Goal: Task Accomplishment & Management: Use online tool/utility

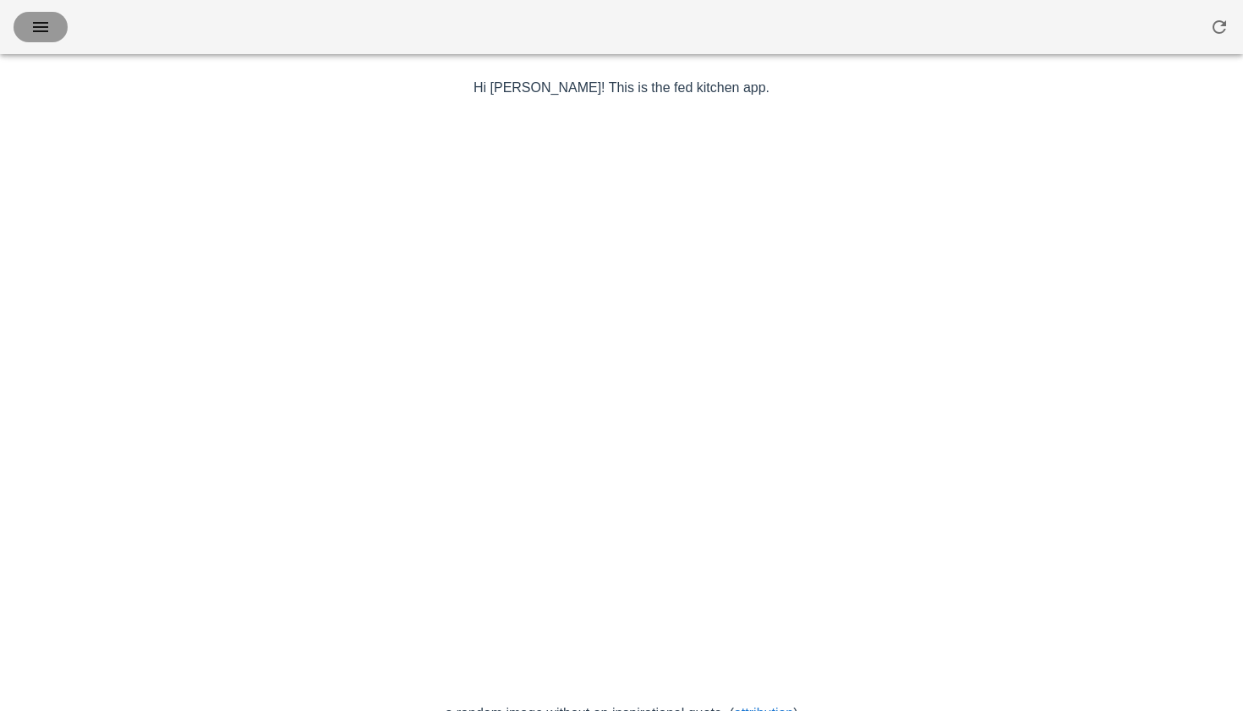
click at [47, 30] on icon "button" at bounding box center [40, 27] width 20 height 20
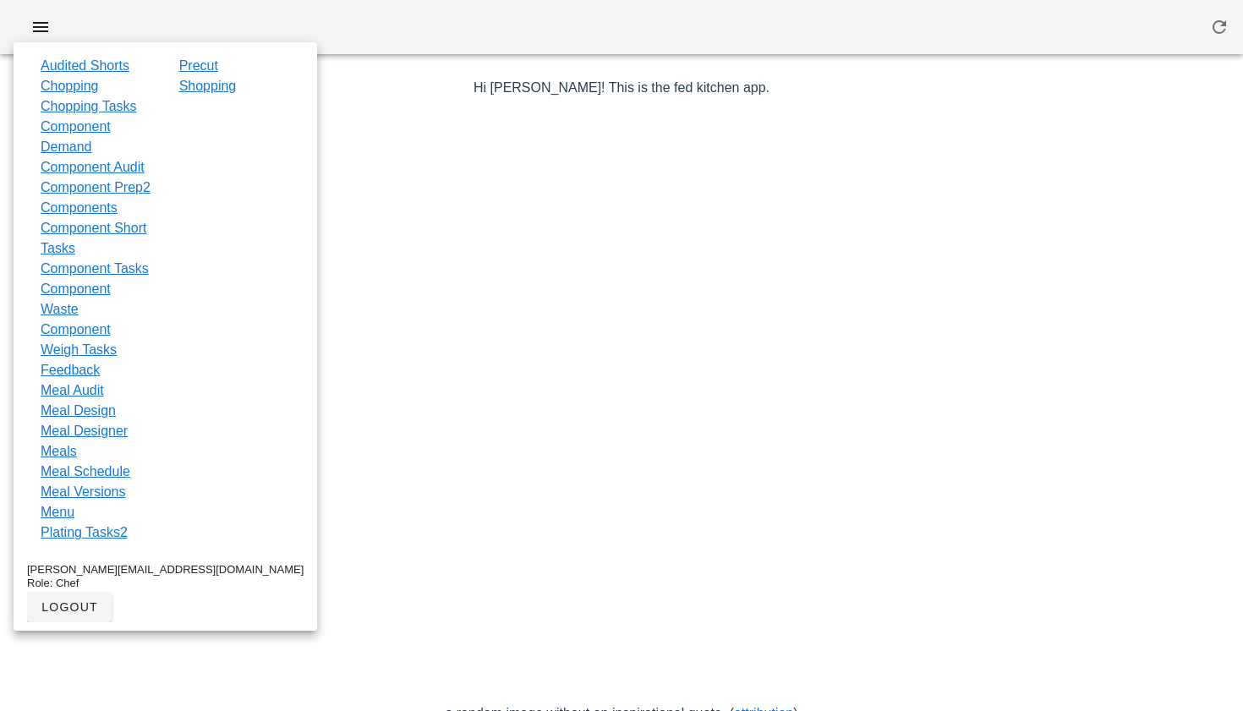
drag, startPoint x: 74, startPoint y: 432, endPoint x: 661, endPoint y: 175, distance: 641.4
click at [74, 381] on link "Feedback" at bounding box center [70, 370] width 59 height 20
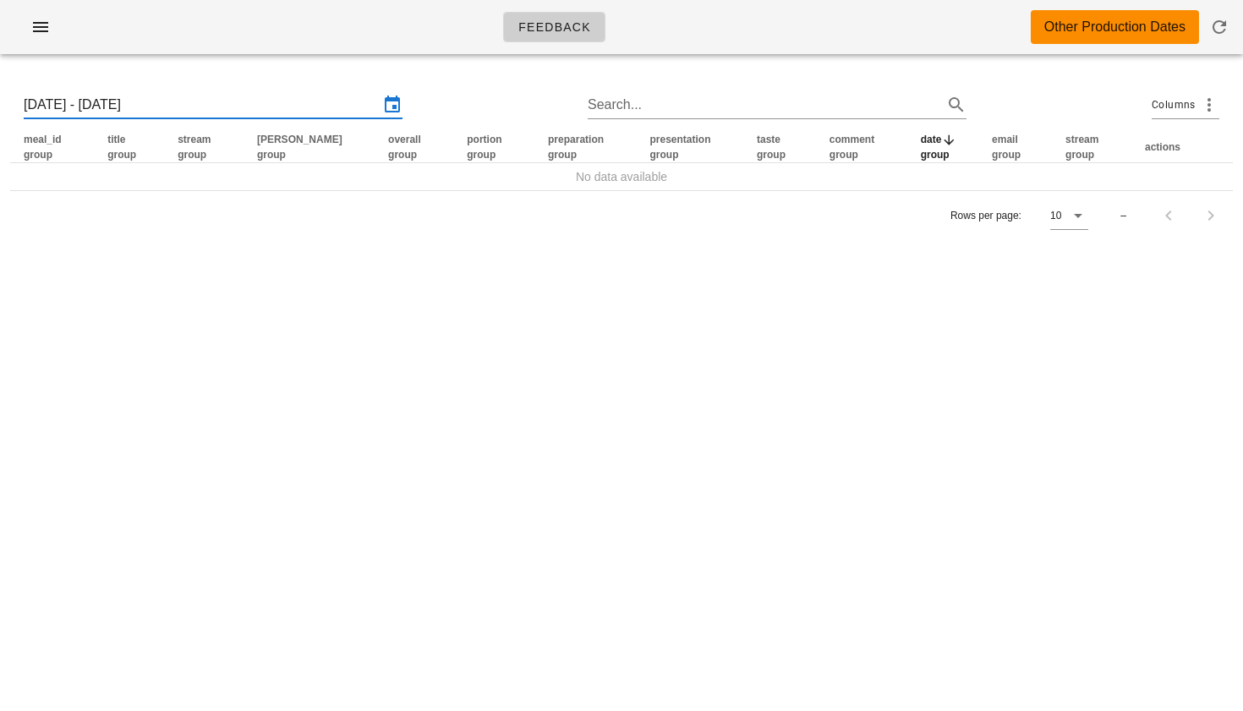
click at [193, 105] on input "Sun 24 Aug 2025 - Sun 31 Aug 2025" at bounding box center [201, 104] width 355 height 27
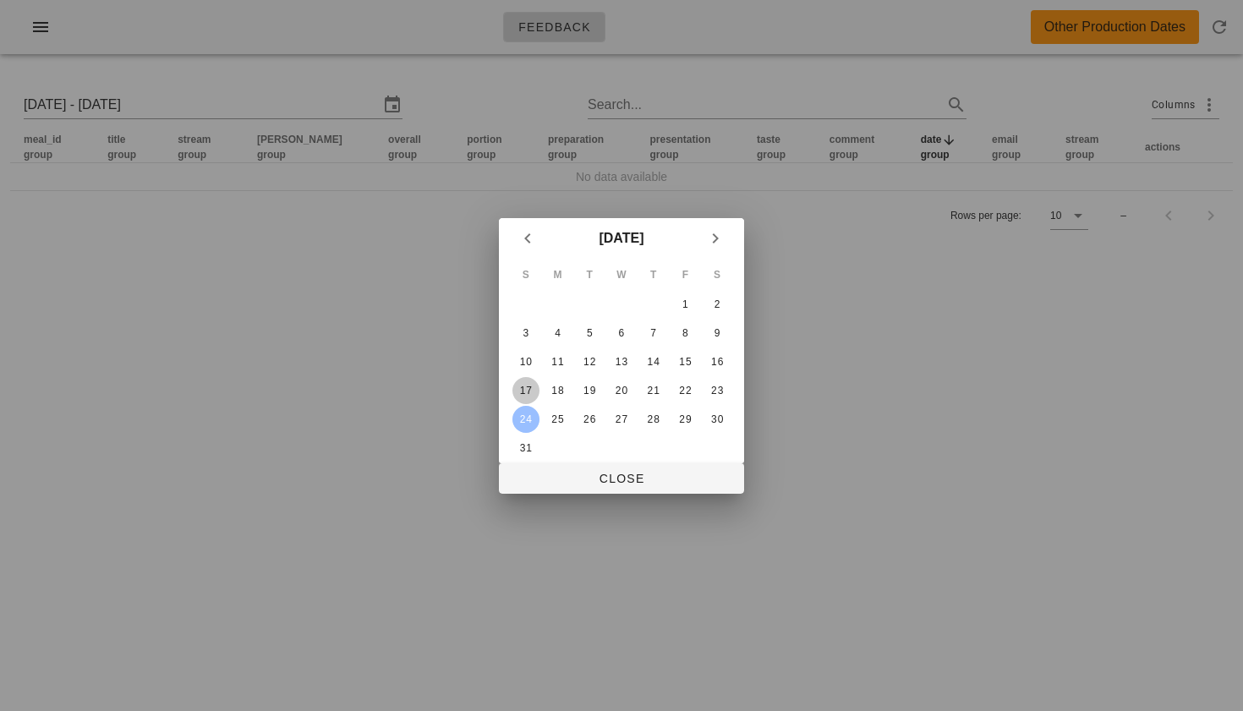
click at [534, 391] on div "17" at bounding box center [525, 391] width 27 height 12
type input "Sun 17 Aug 2025 - Sun 24 Aug 2025"
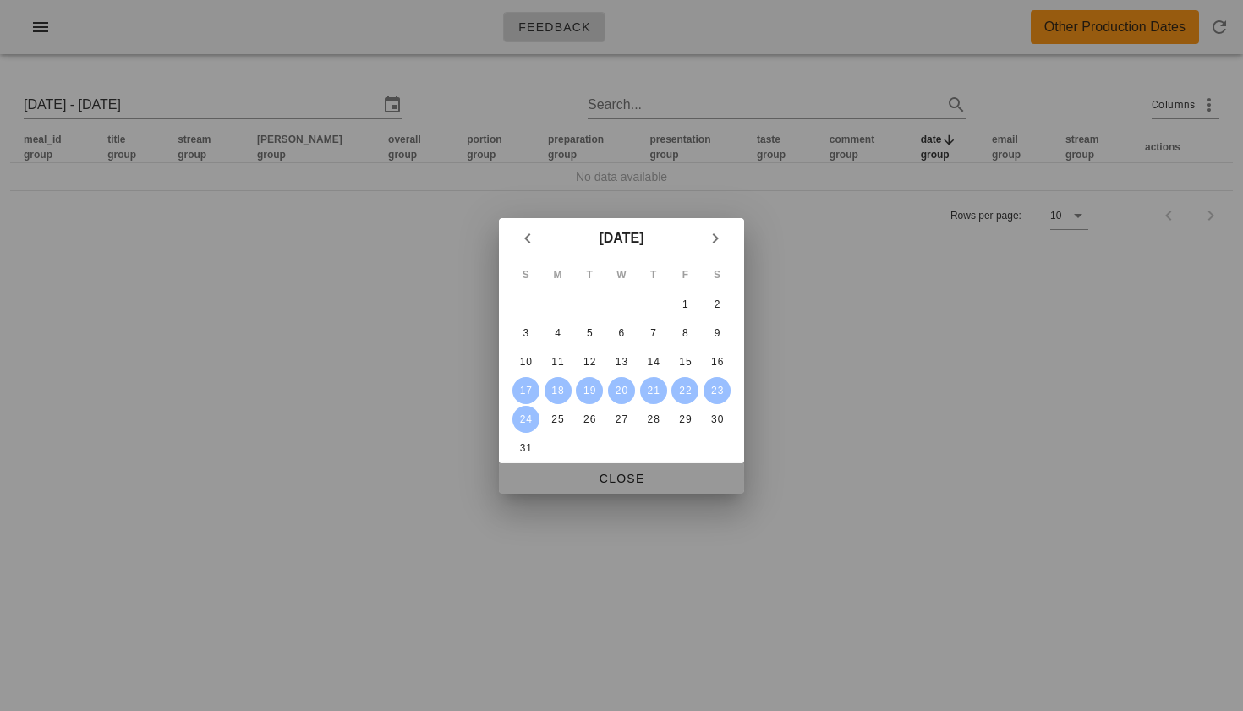
click at [612, 474] on span "Close" at bounding box center [621, 479] width 218 height 14
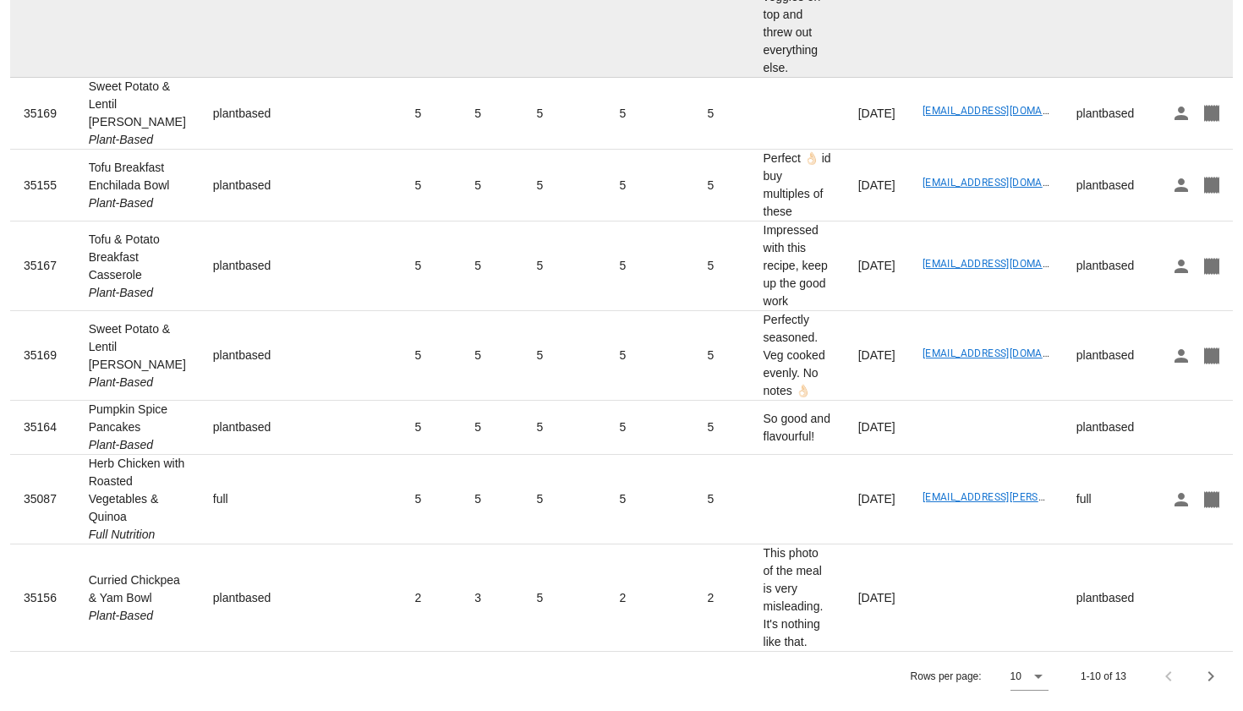
scroll to position [512, 0]
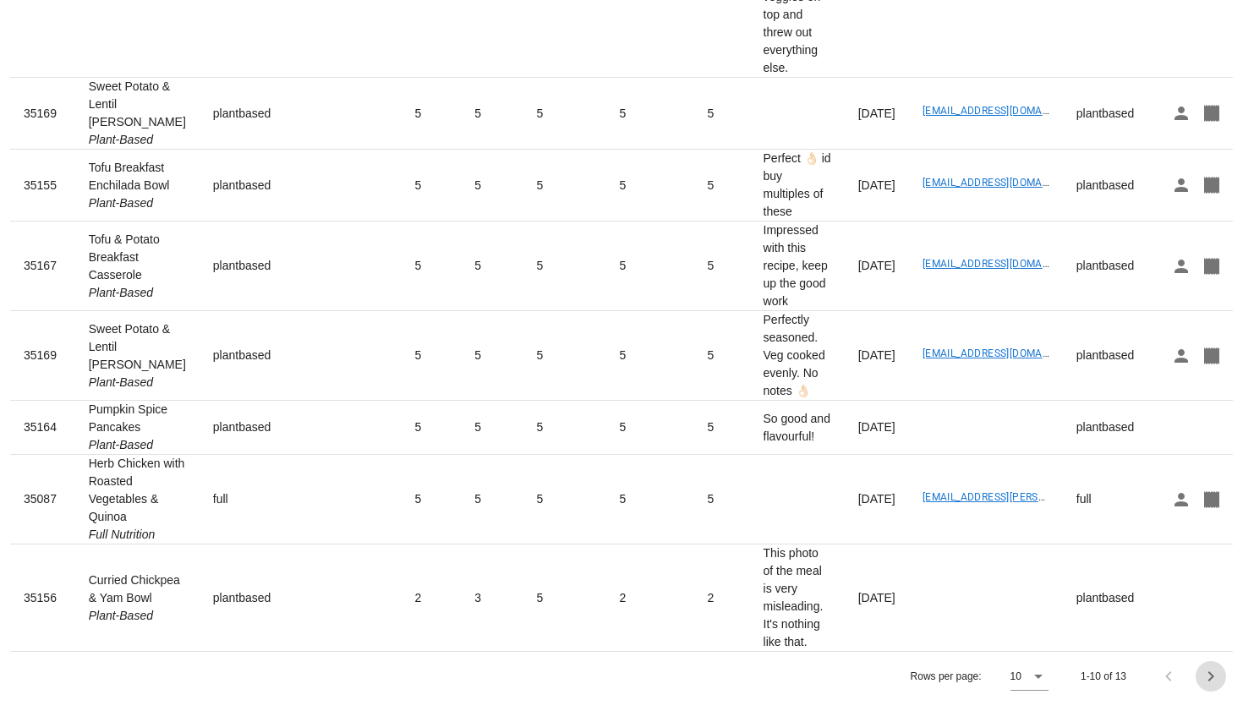
click at [1212, 677] on icon "Next page" at bounding box center [1211, 676] width 20 height 20
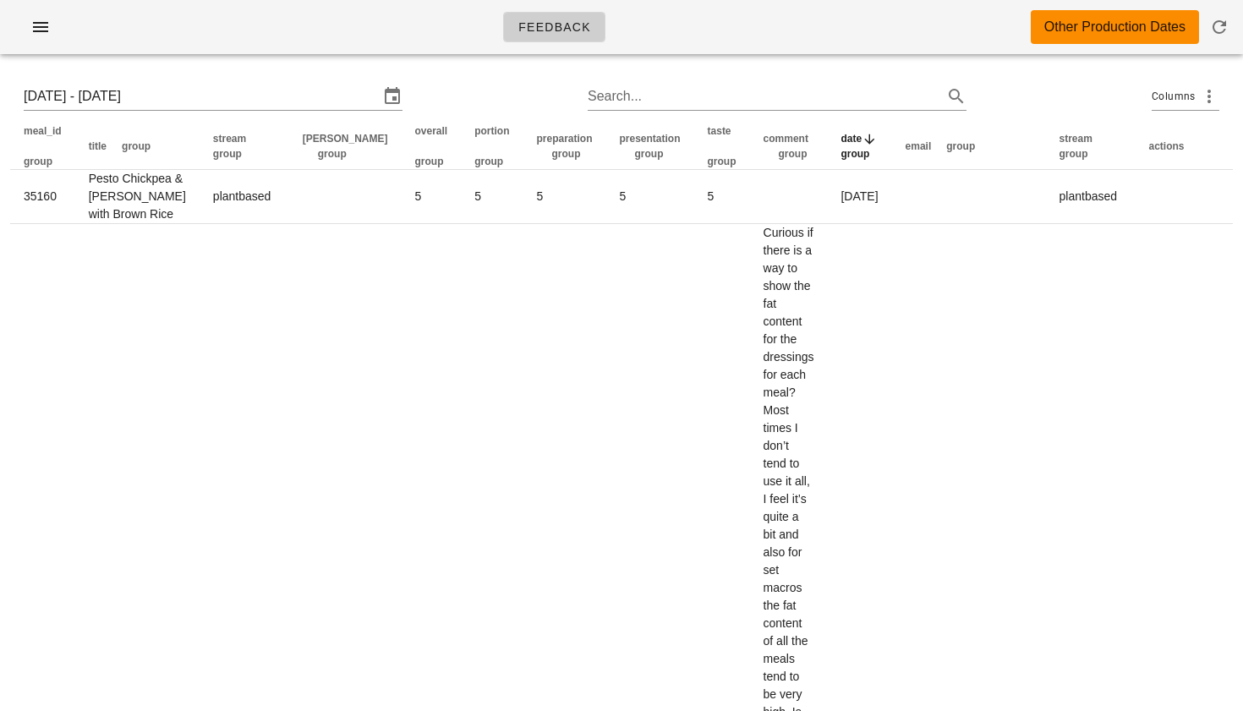
scroll to position [62, 0]
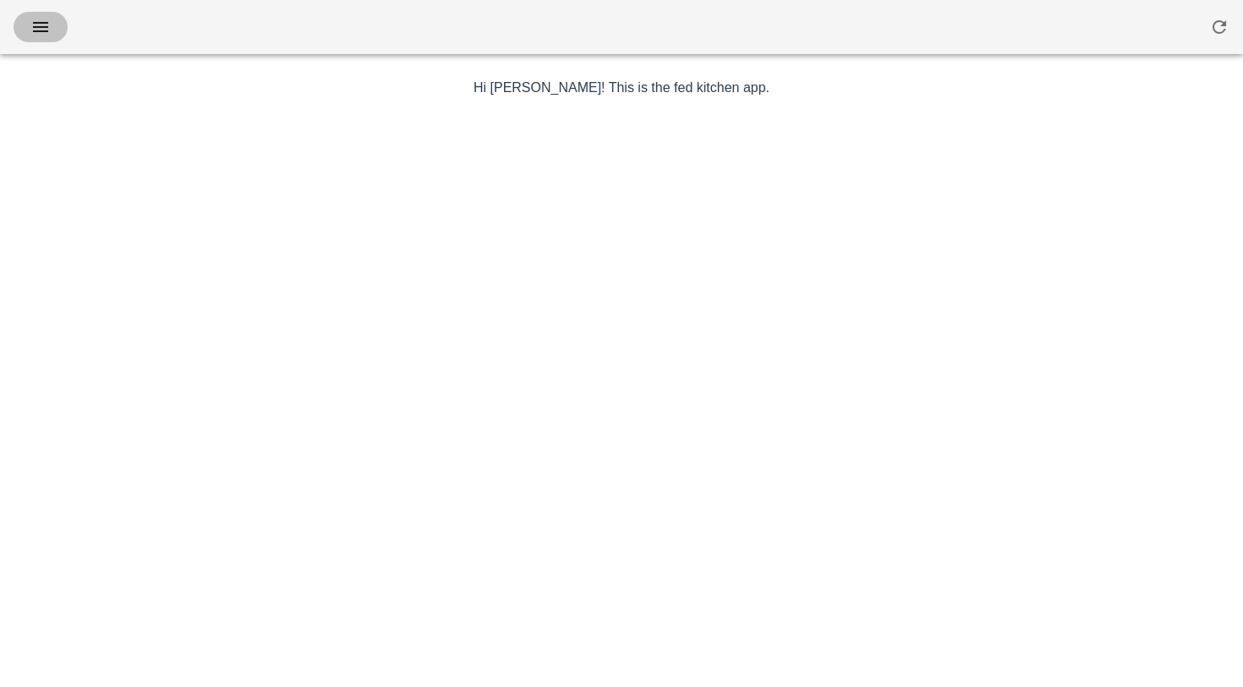
click at [35, 27] on icon "button" at bounding box center [40, 27] width 20 height 20
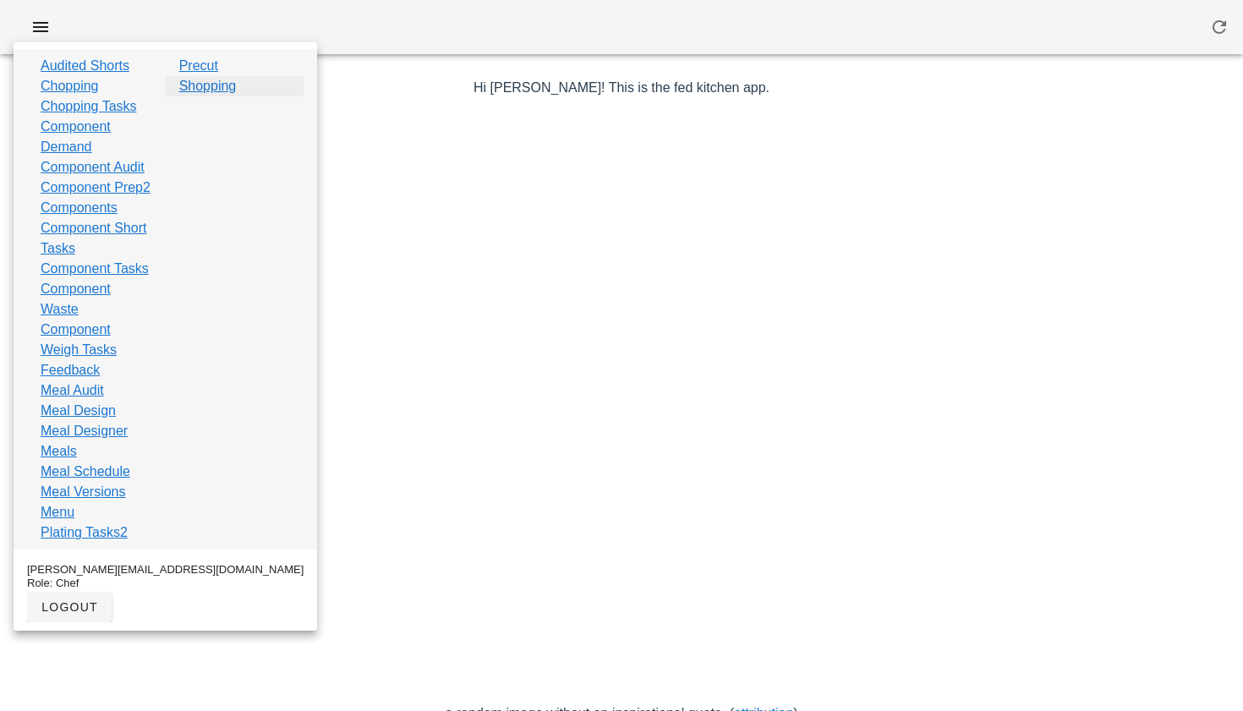
click at [198, 89] on link "Shopping" at bounding box center [208, 86] width 58 height 20
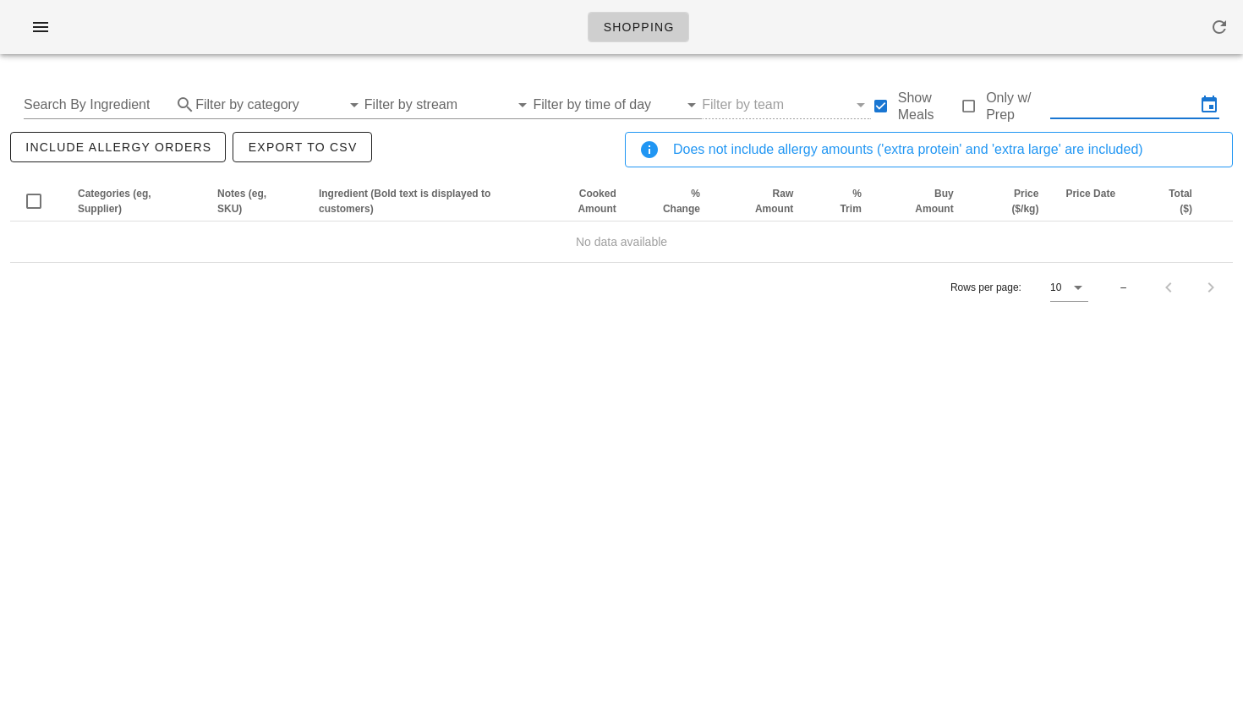
click at [1132, 101] on input "text" at bounding box center [1122, 104] width 145 height 27
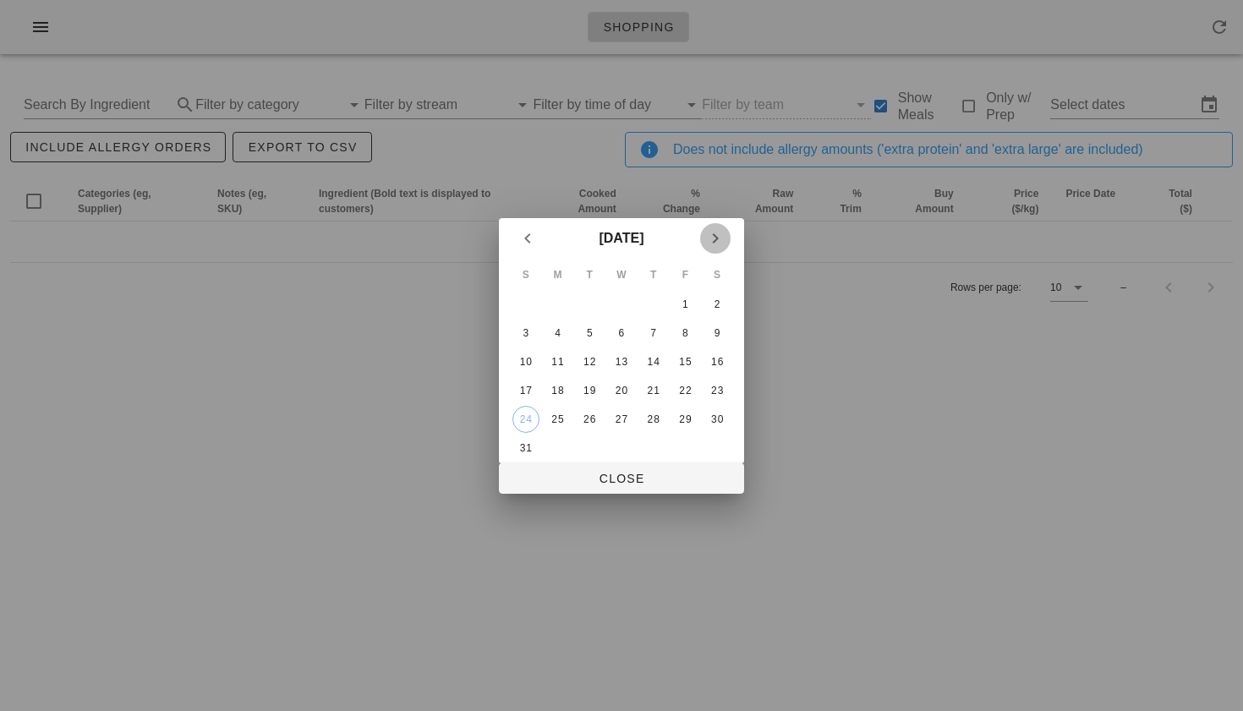
click at [726, 235] on span "Next month" at bounding box center [715, 238] width 30 height 20
click at [718, 298] on div "6" at bounding box center [717, 304] width 27 height 12
click at [531, 238] on icon "Previous month" at bounding box center [528, 238] width 20 height 20
click at [529, 439] on button "31" at bounding box center [525, 448] width 27 height 27
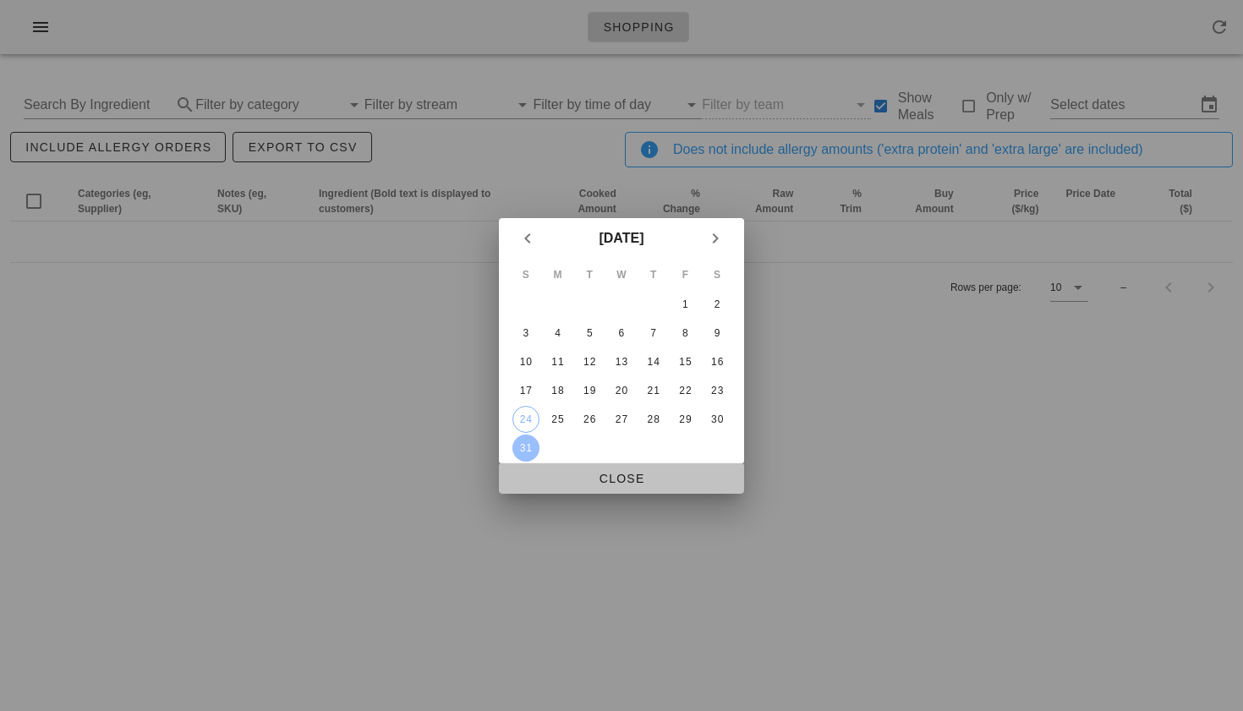
click at [628, 479] on span "Close" at bounding box center [621, 479] width 218 height 14
type input "[DATE] - [DATE]"
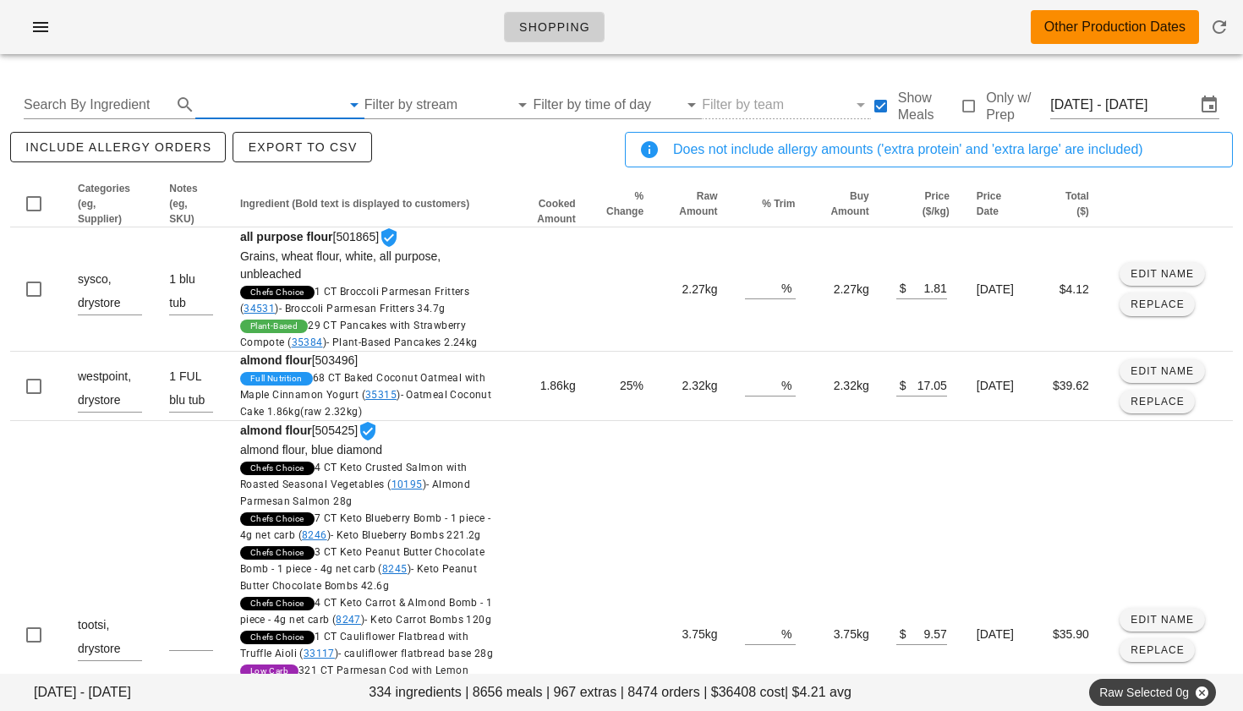
click at [273, 102] on input "text" at bounding box center [267, 104] width 145 height 27
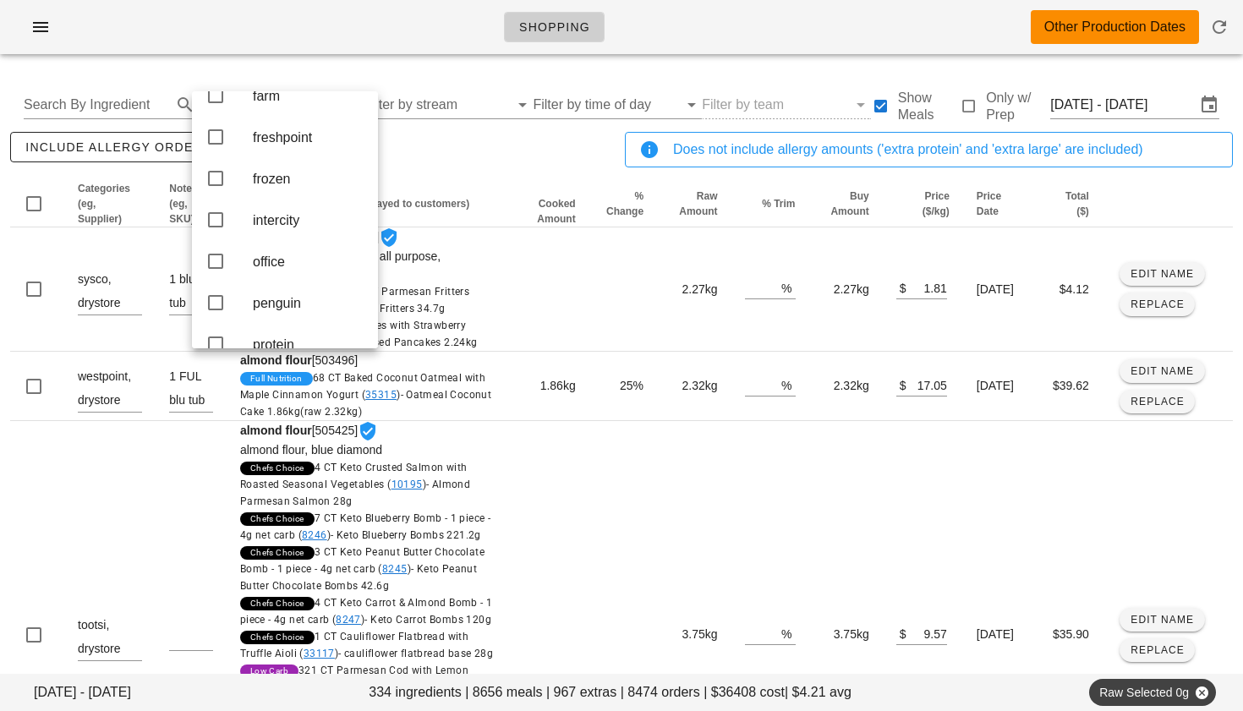
scroll to position [245, 0]
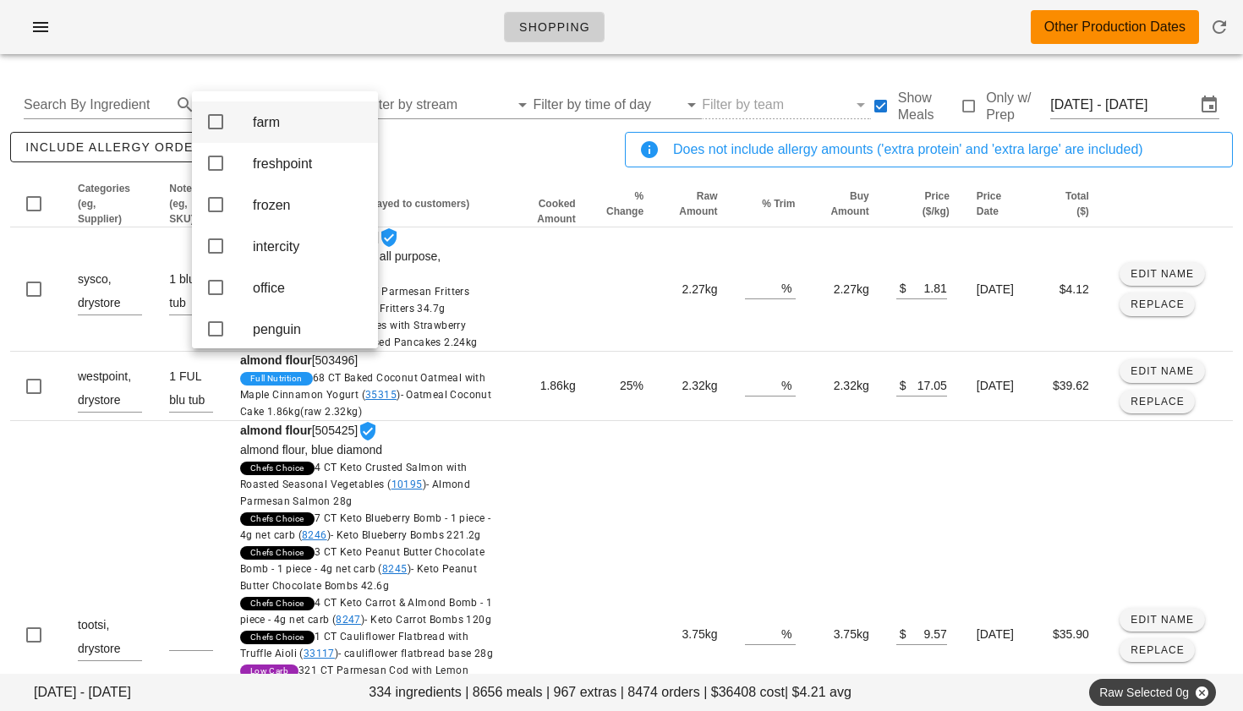
click at [211, 132] on icon at bounding box center [215, 122] width 20 height 20
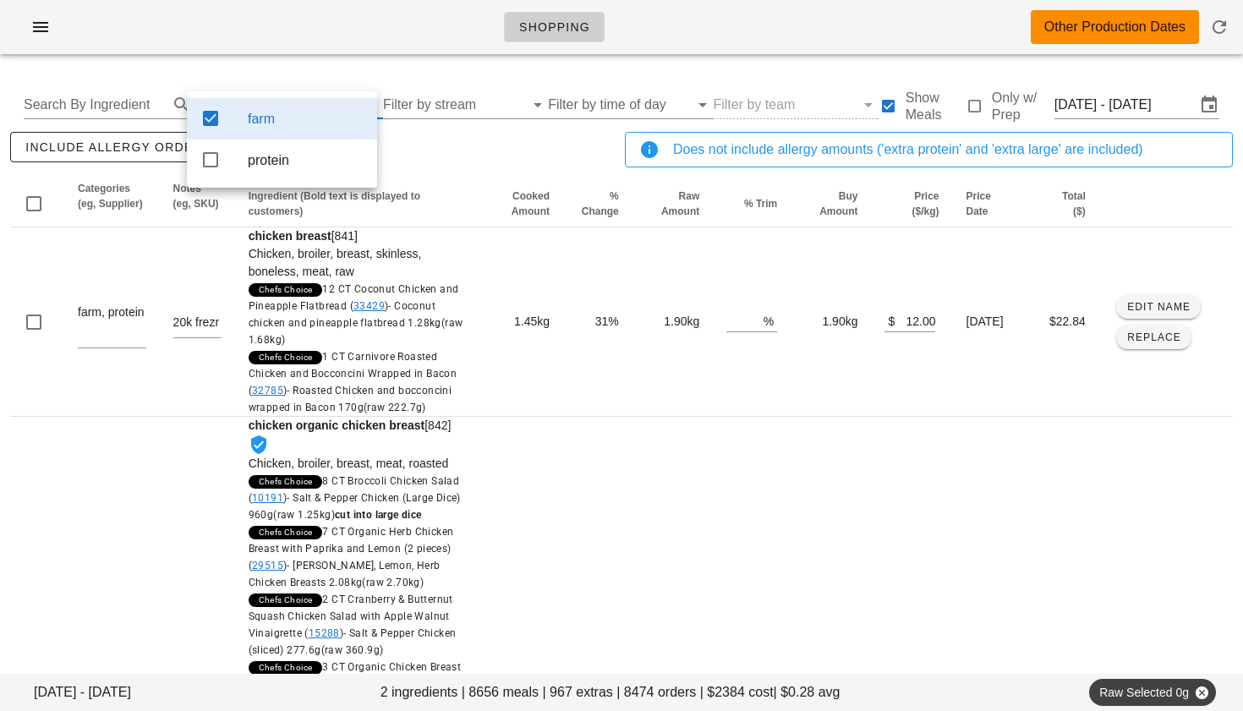
scroll to position [0, 0]
click at [439, 146] on div "include allergy orders Export to CSV" at bounding box center [314, 157] width 615 height 56
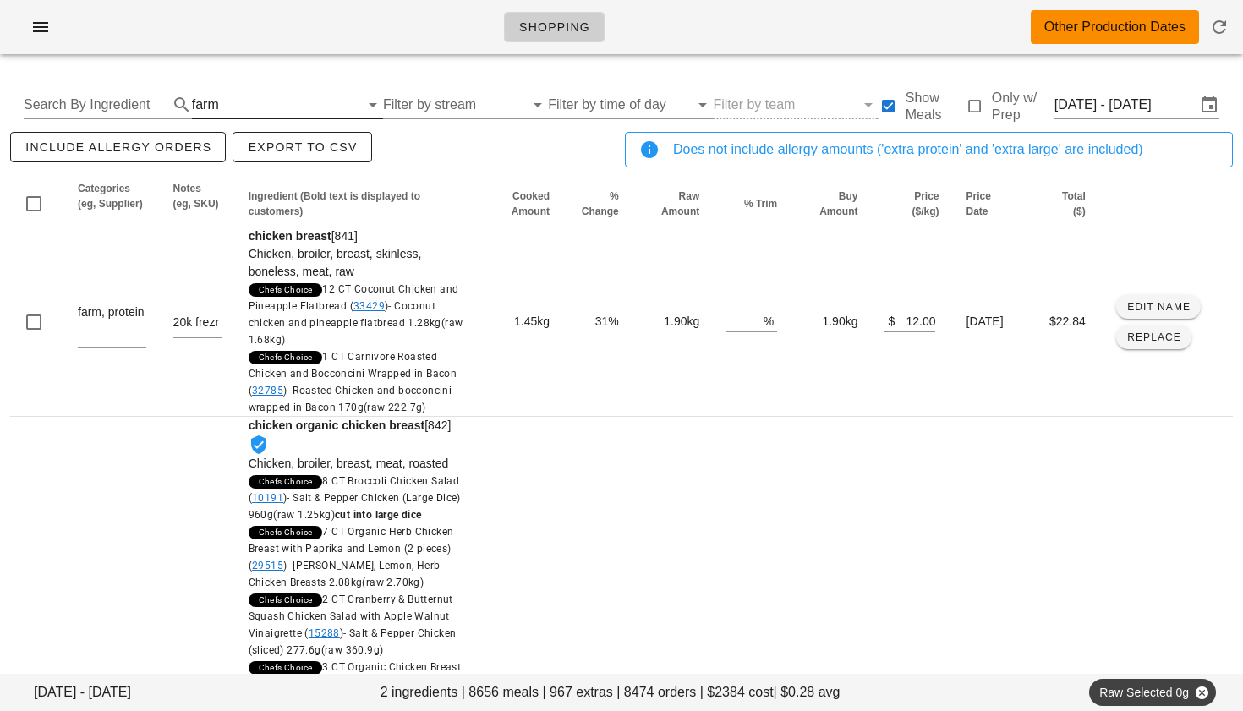
click at [229, 107] on input "text" at bounding box center [290, 104] width 137 height 27
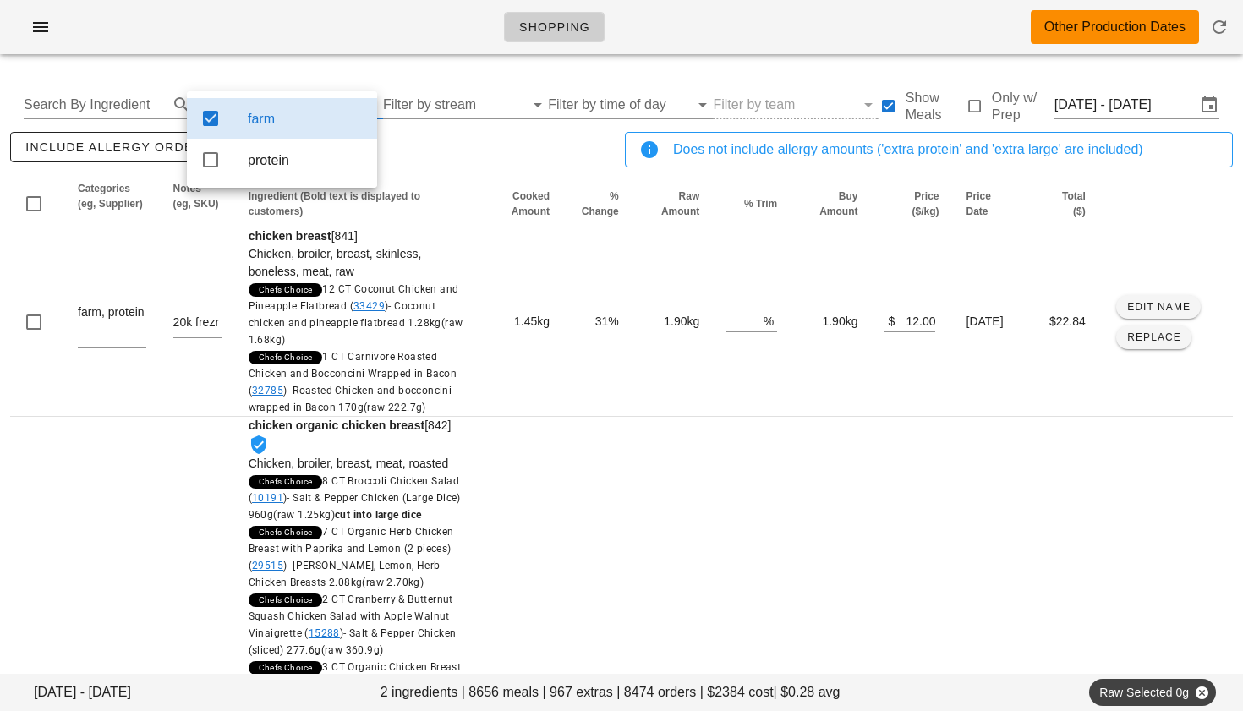
click at [215, 118] on icon at bounding box center [210, 118] width 20 height 20
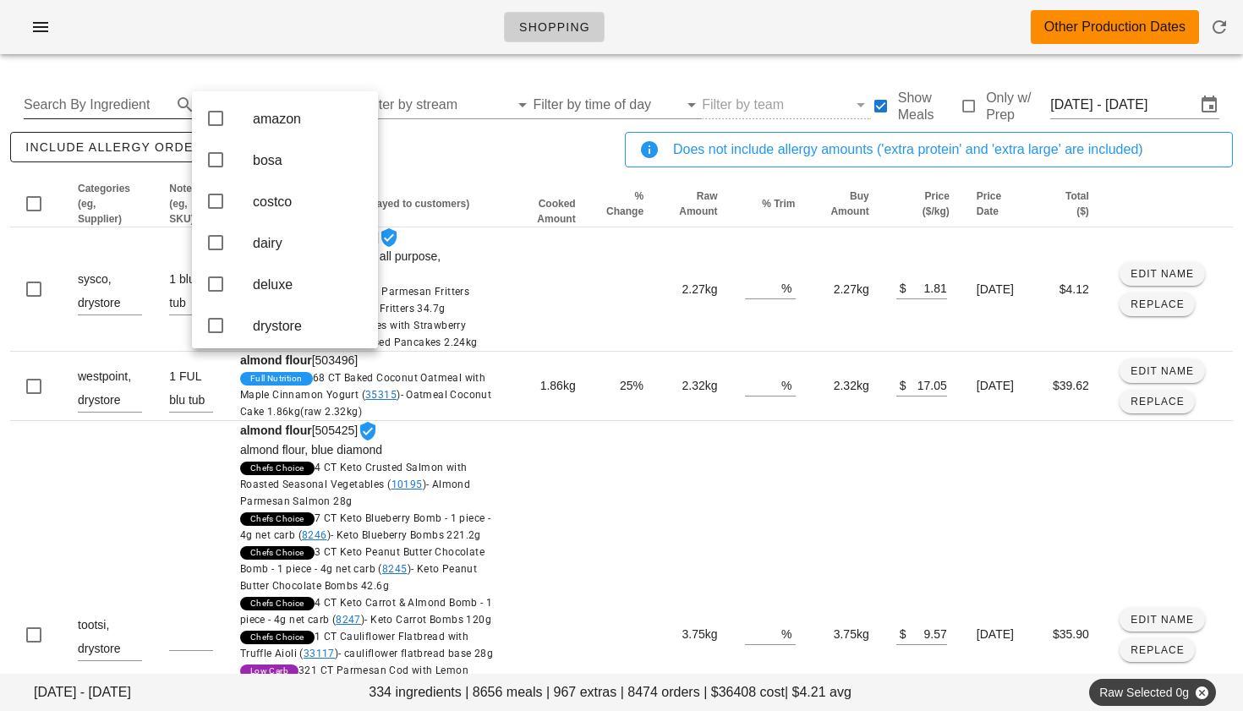
click at [142, 107] on input "Search By Ingredient" at bounding box center [96, 104] width 145 height 27
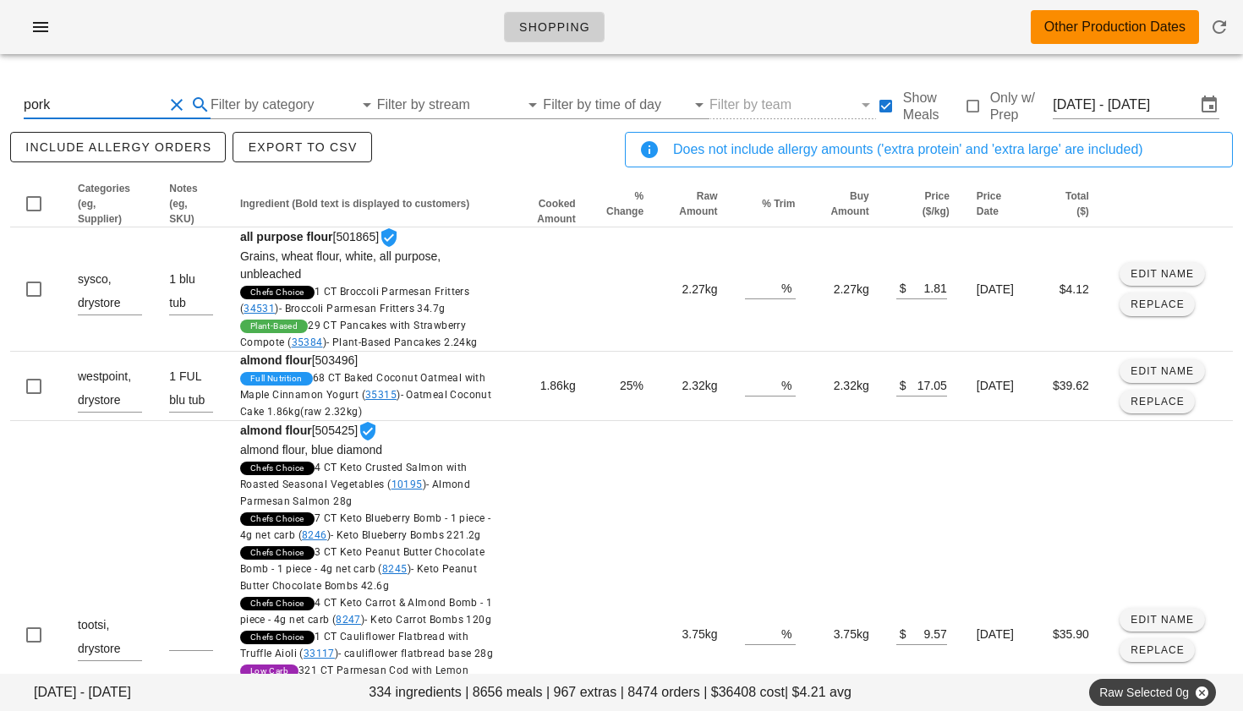
type input "pork"
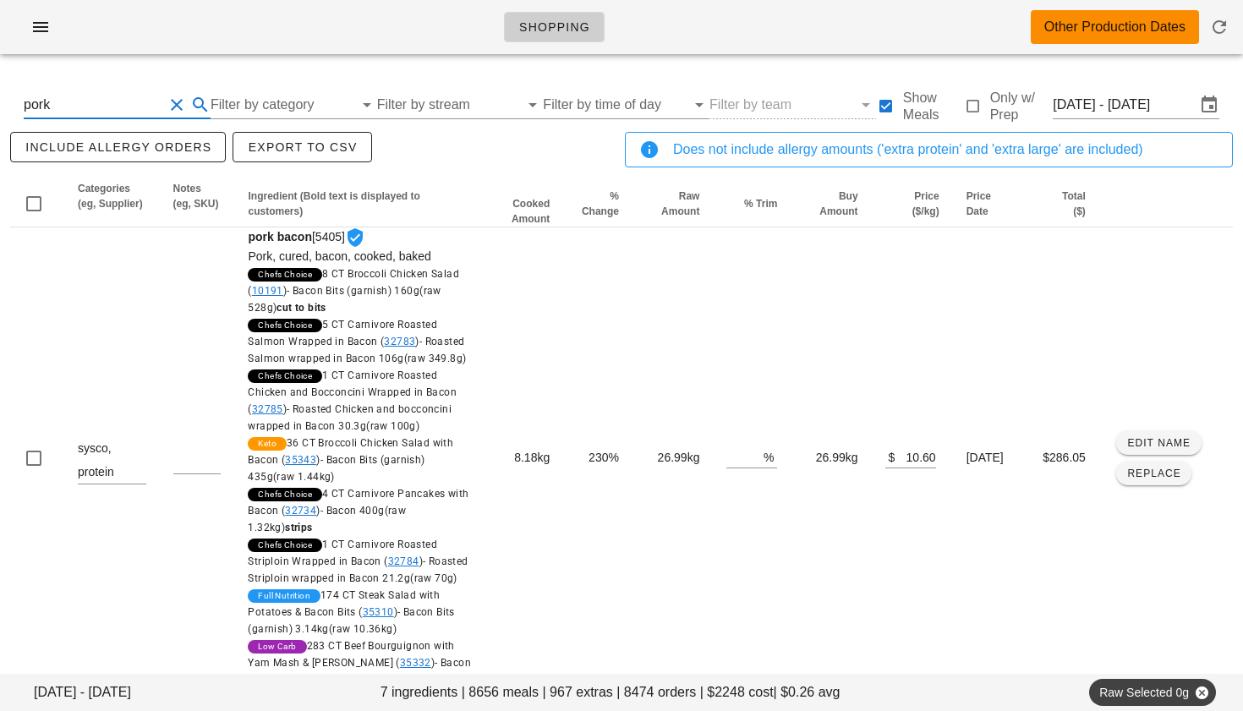
click at [181, 105] on button "Clear Search By Ingredient" at bounding box center [177, 105] width 20 height 20
click at [250, 101] on input "Filter by category" at bounding box center [267, 104] width 145 height 27
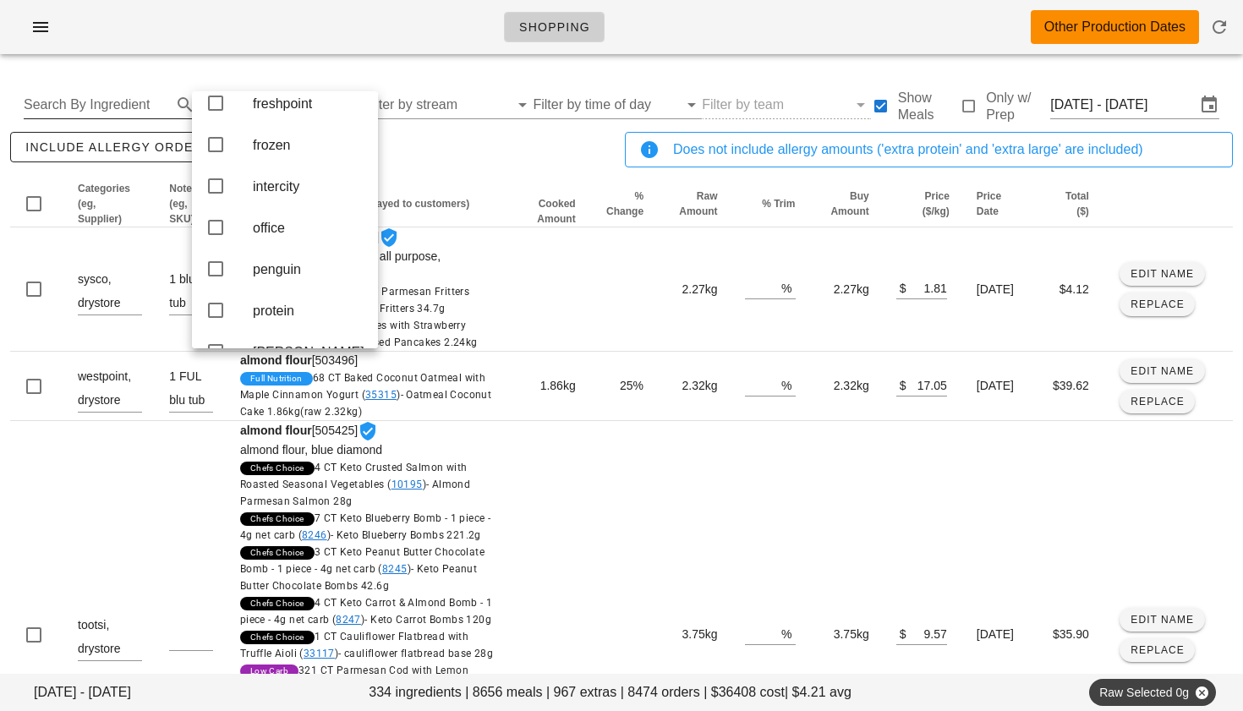
scroll to position [320, 0]
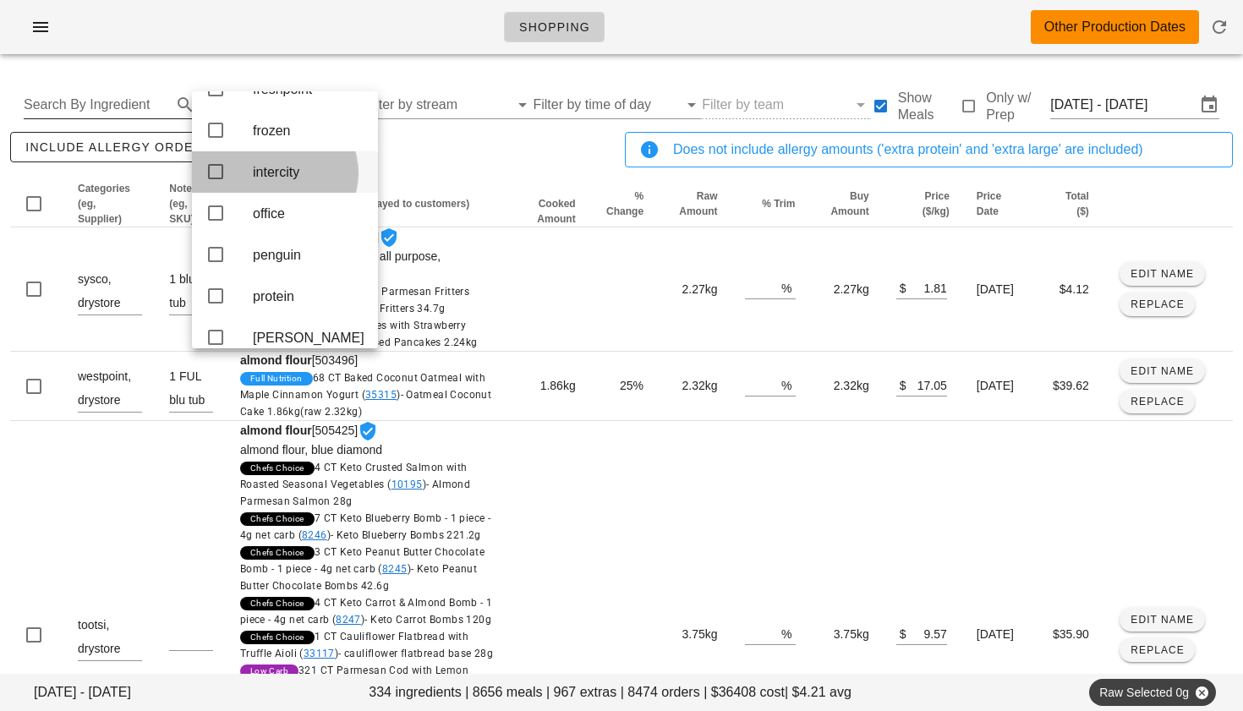
click at [215, 182] on icon at bounding box center [215, 172] width 20 height 20
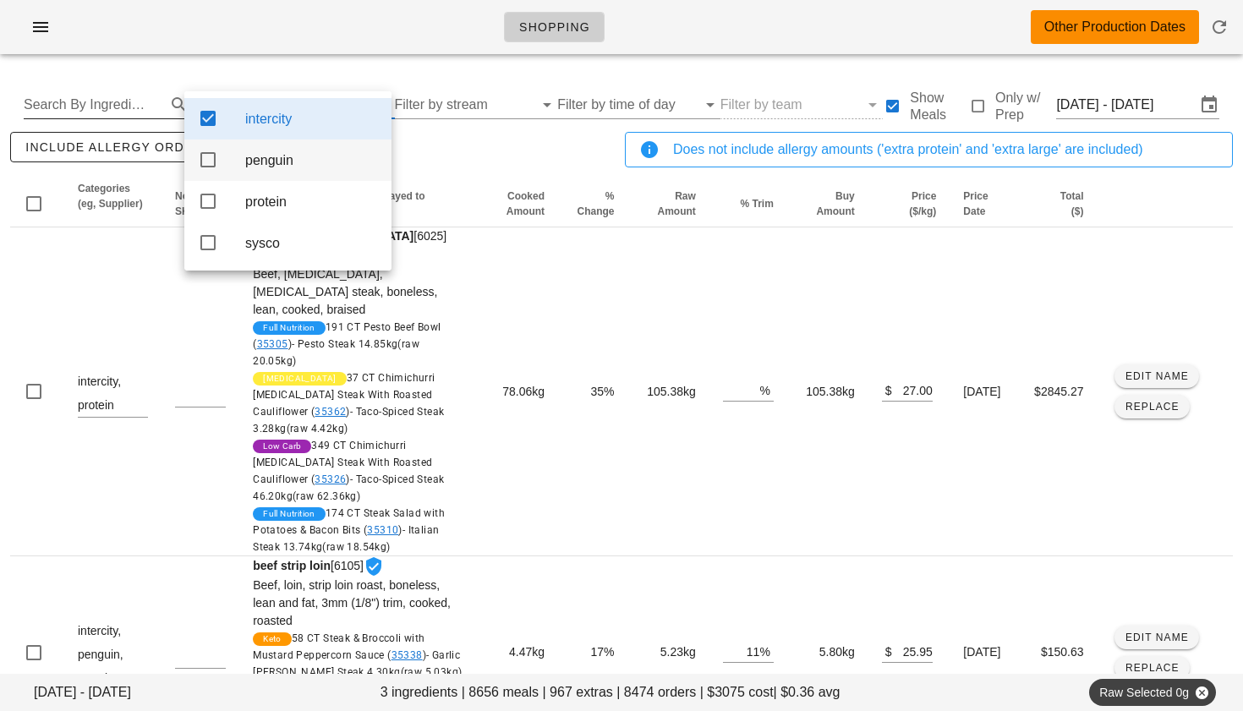
scroll to position [0, 0]
drag, startPoint x: 214, startPoint y: 160, endPoint x: 377, endPoint y: 135, distance: 165.0
click at [214, 160] on icon at bounding box center [208, 160] width 20 height 20
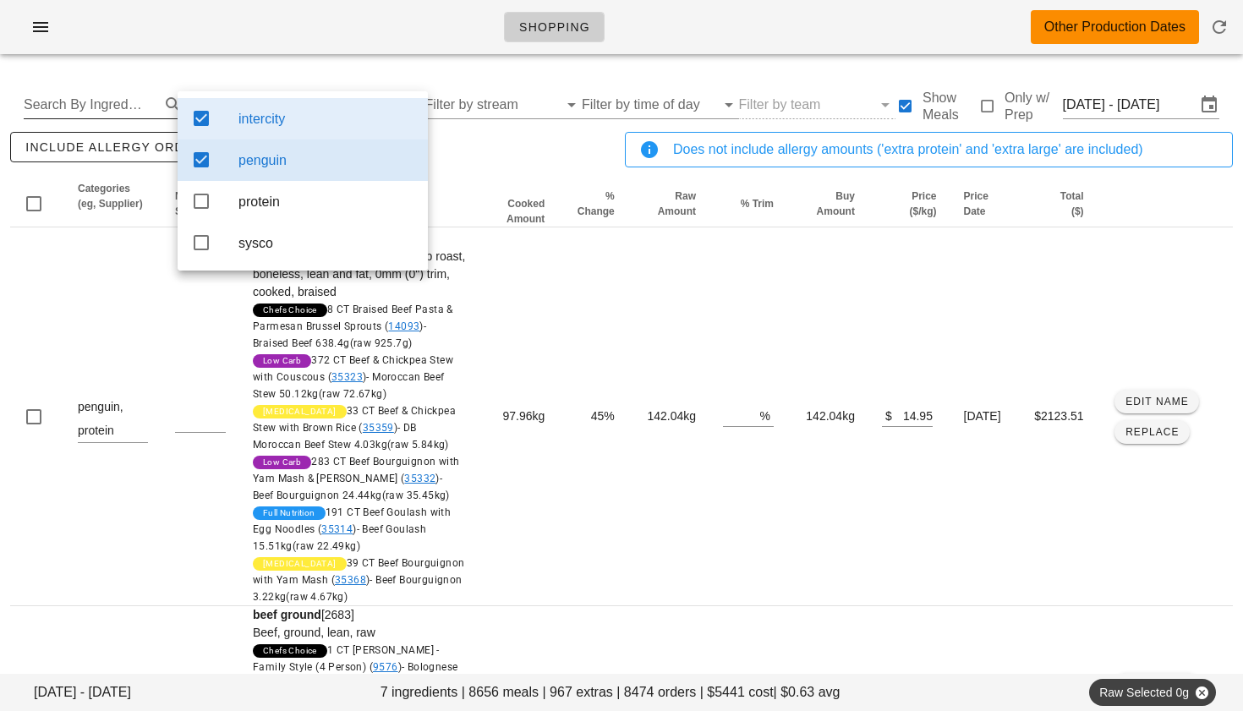
click at [462, 146] on div "include allergy orders Export to CSV" at bounding box center [314, 157] width 615 height 56
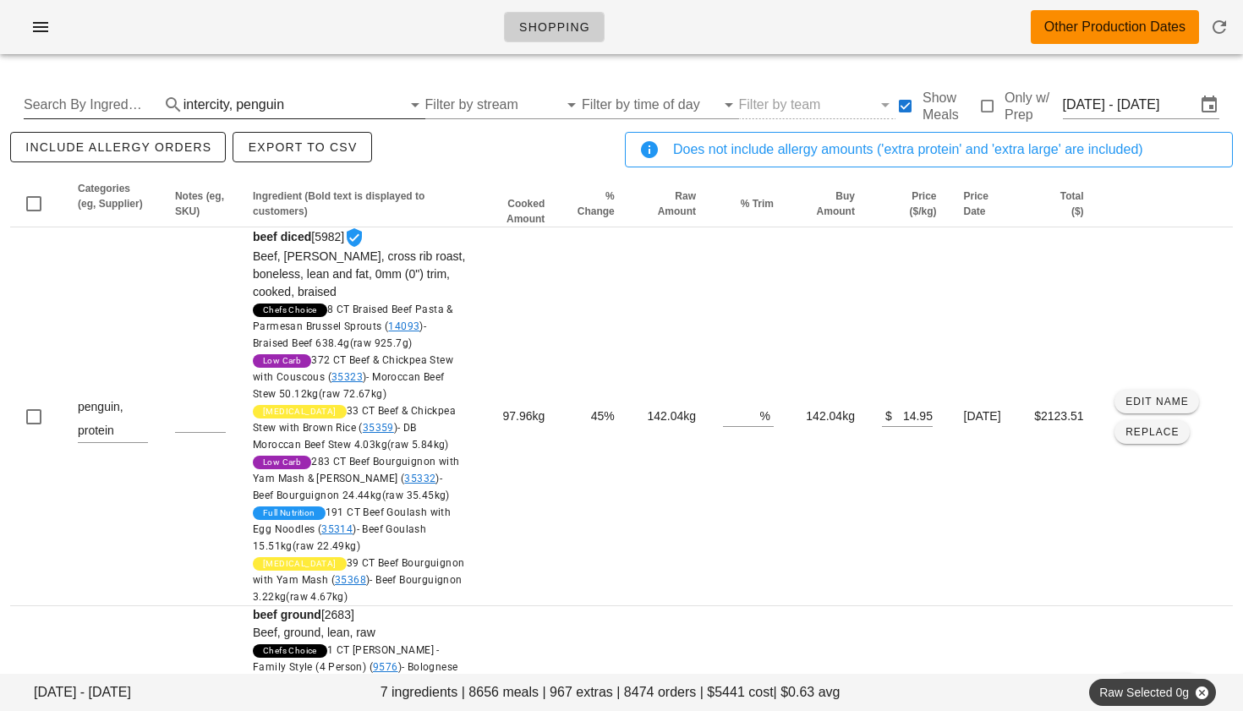
click at [267, 104] on div "penguin" at bounding box center [260, 104] width 48 height 15
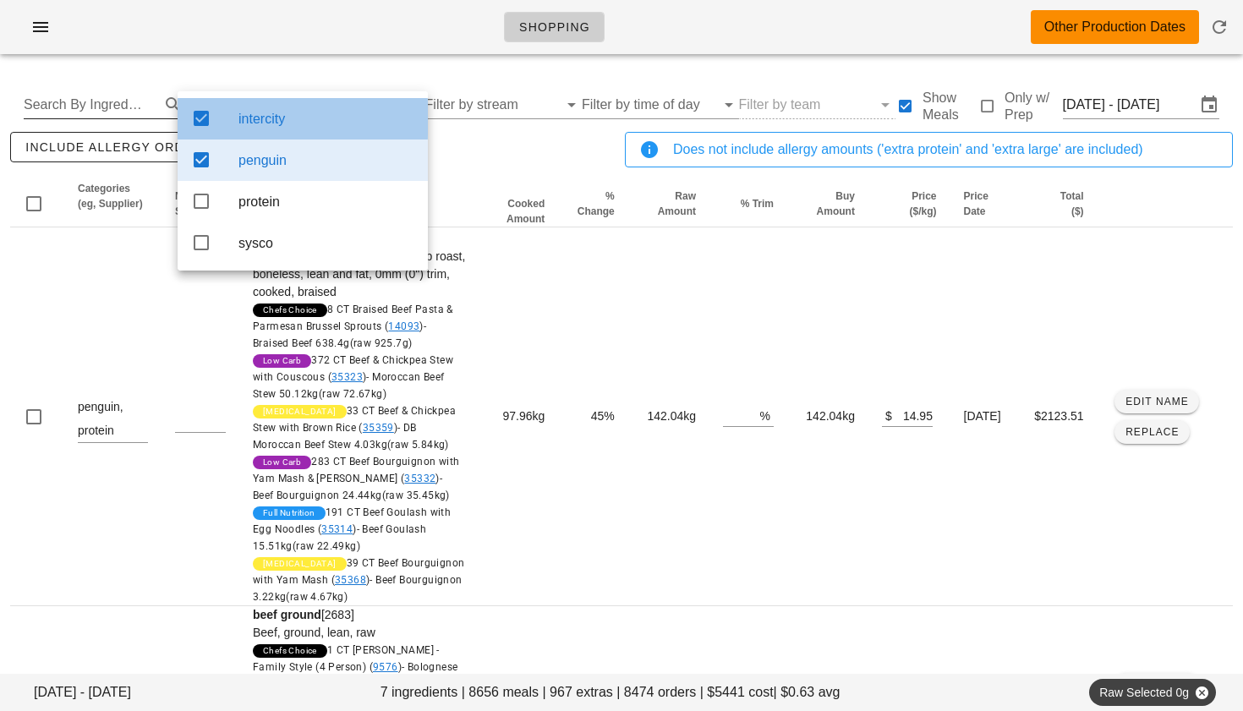
click at [203, 118] on icon at bounding box center [201, 118] width 20 height 20
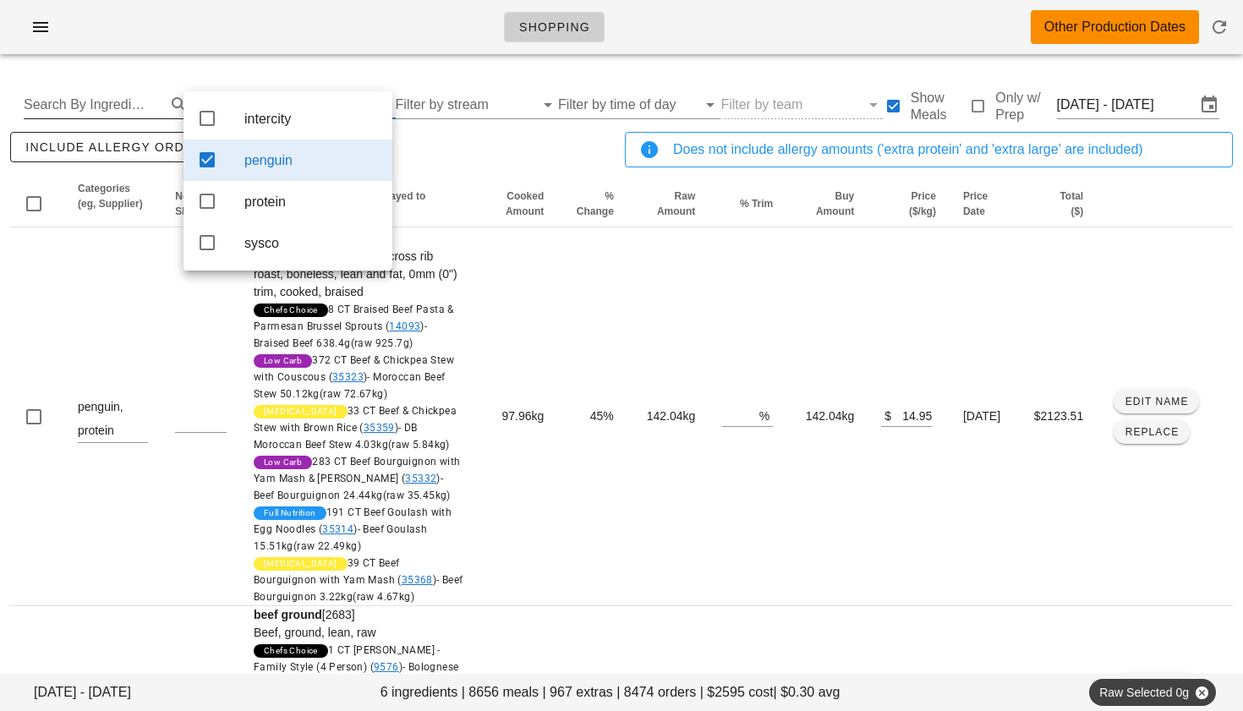
drag, startPoint x: 202, startPoint y: 159, endPoint x: 292, endPoint y: 54, distance: 137.9
click at [202, 159] on icon at bounding box center [207, 160] width 20 height 20
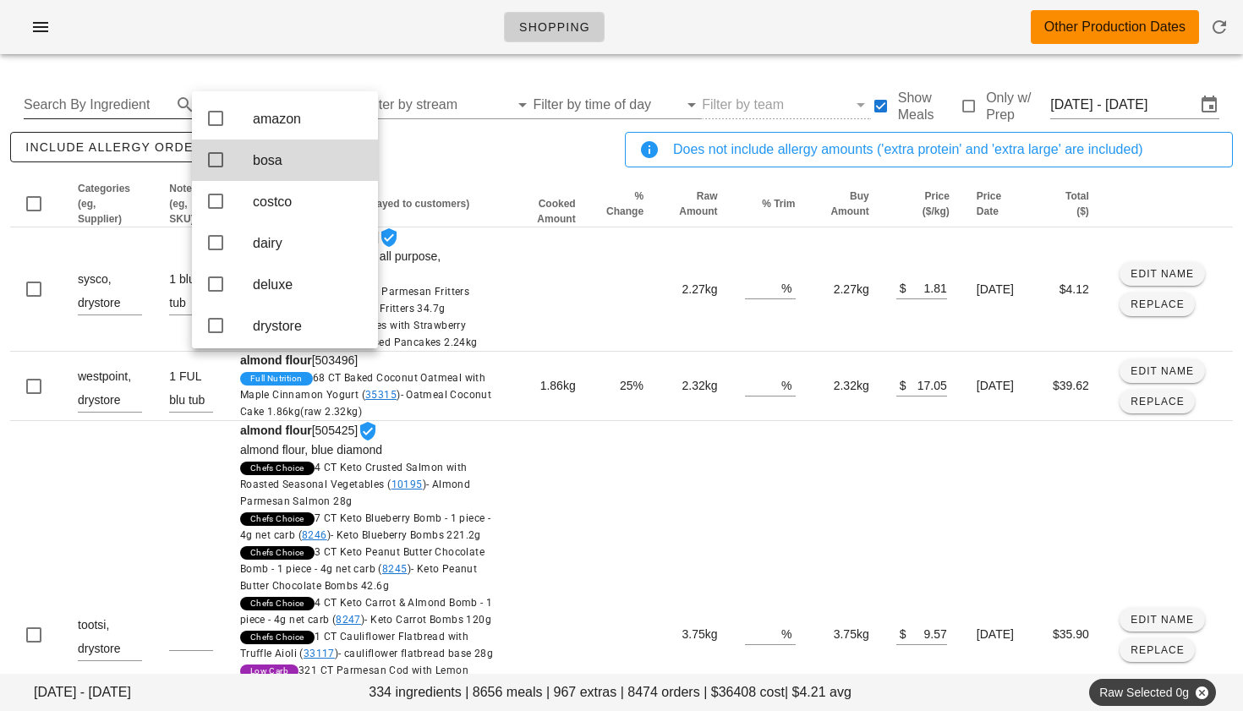
click at [315, 67] on div "Shopping Other Production Dates" at bounding box center [621, 34] width 1243 height 68
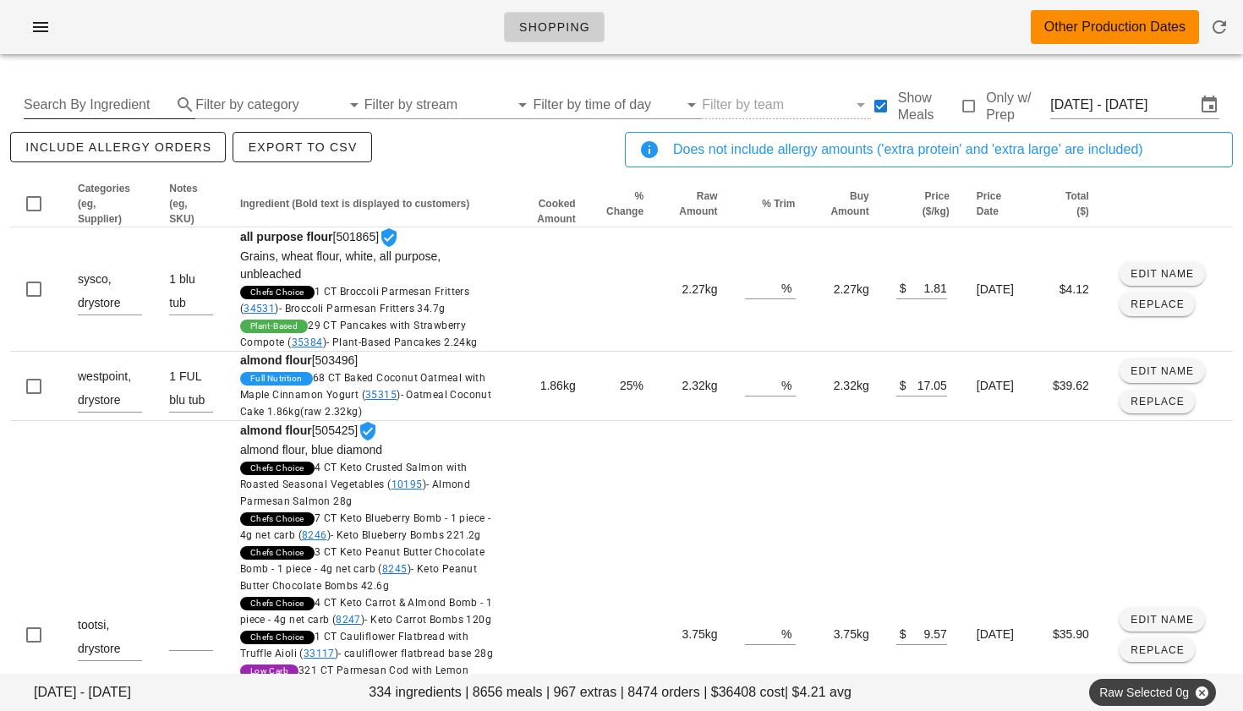
click at [77, 111] on input "Search By Ingredient" at bounding box center [96, 104] width 145 height 27
type input "turkey"
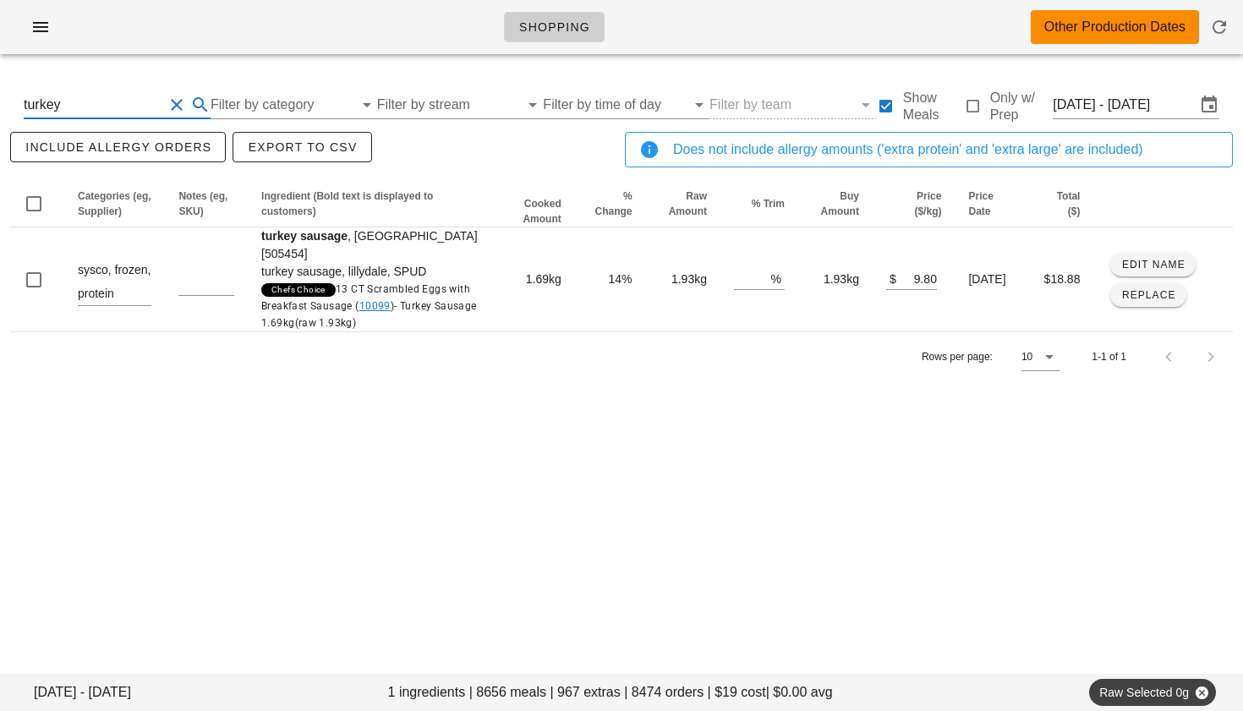
click at [177, 108] on button "Clear Search By Ingredient" at bounding box center [177, 105] width 20 height 20
click at [263, 110] on input "Filter by category" at bounding box center [267, 104] width 145 height 27
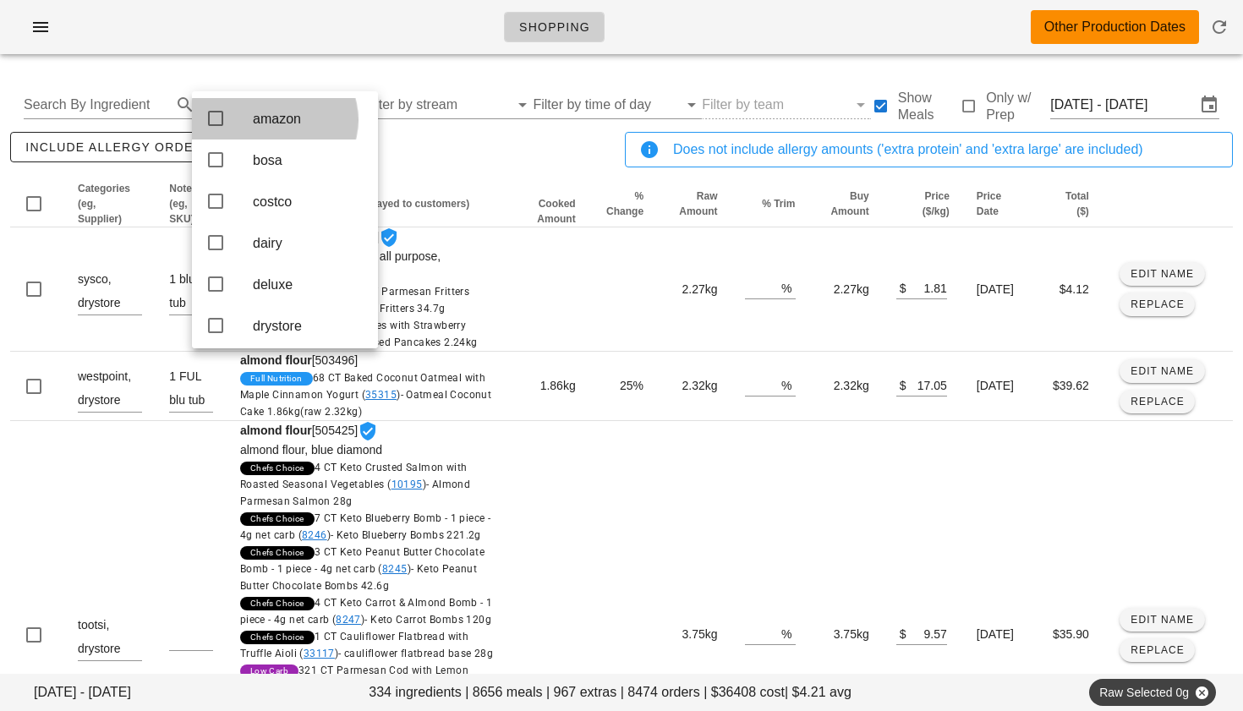
click at [289, 107] on div "amazon" at bounding box center [309, 119] width 112 height 36
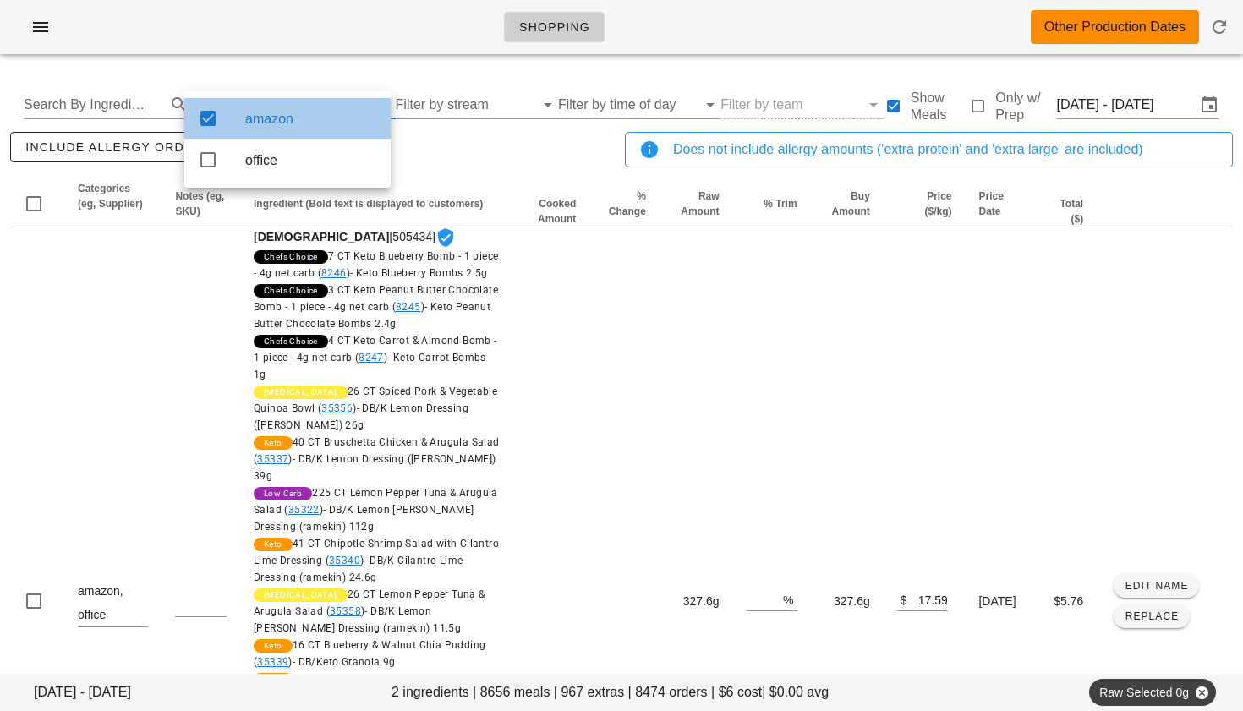
click at [271, 110] on div "amazon" at bounding box center [311, 119] width 132 height 36
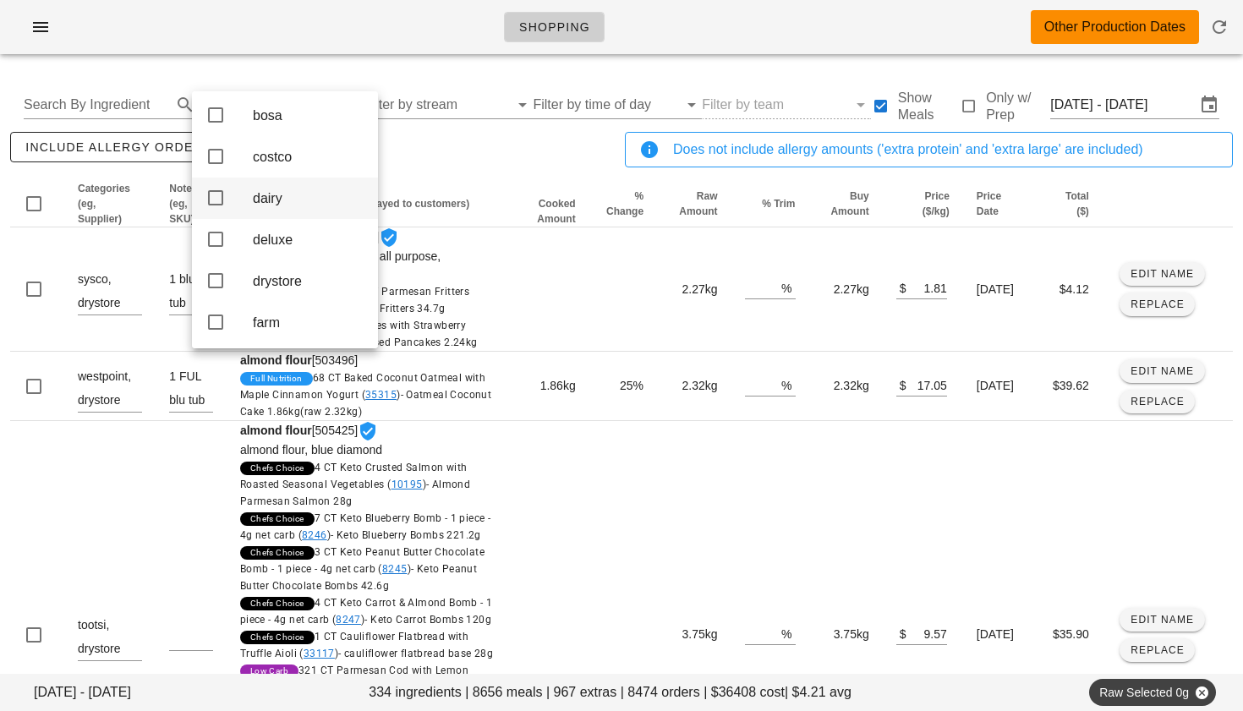
scroll to position [57, 0]
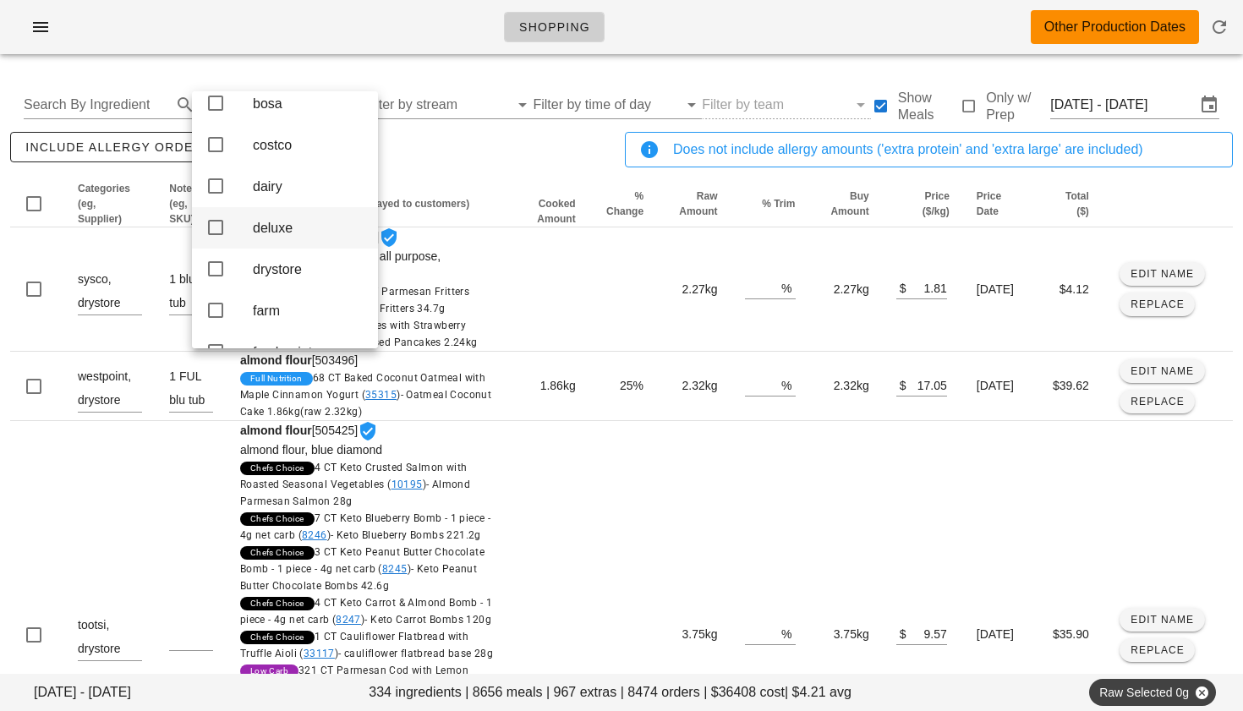
click at [218, 237] on icon at bounding box center [215, 227] width 20 height 20
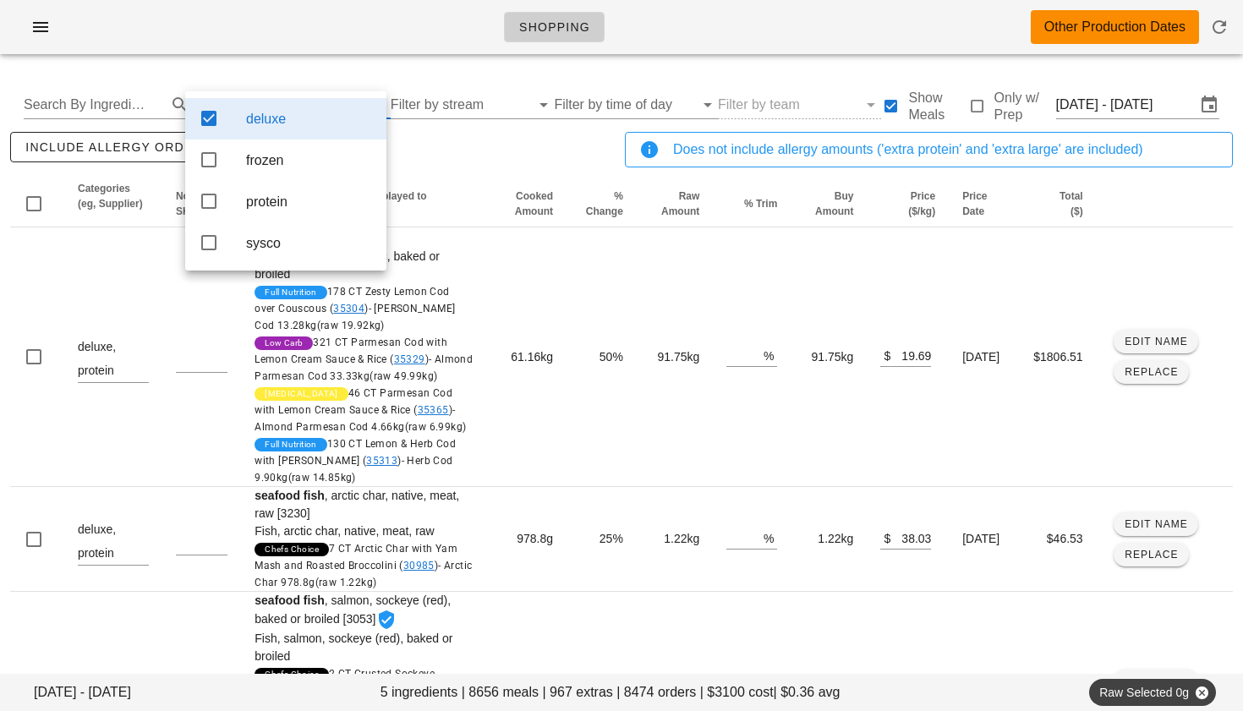
scroll to position [0, 0]
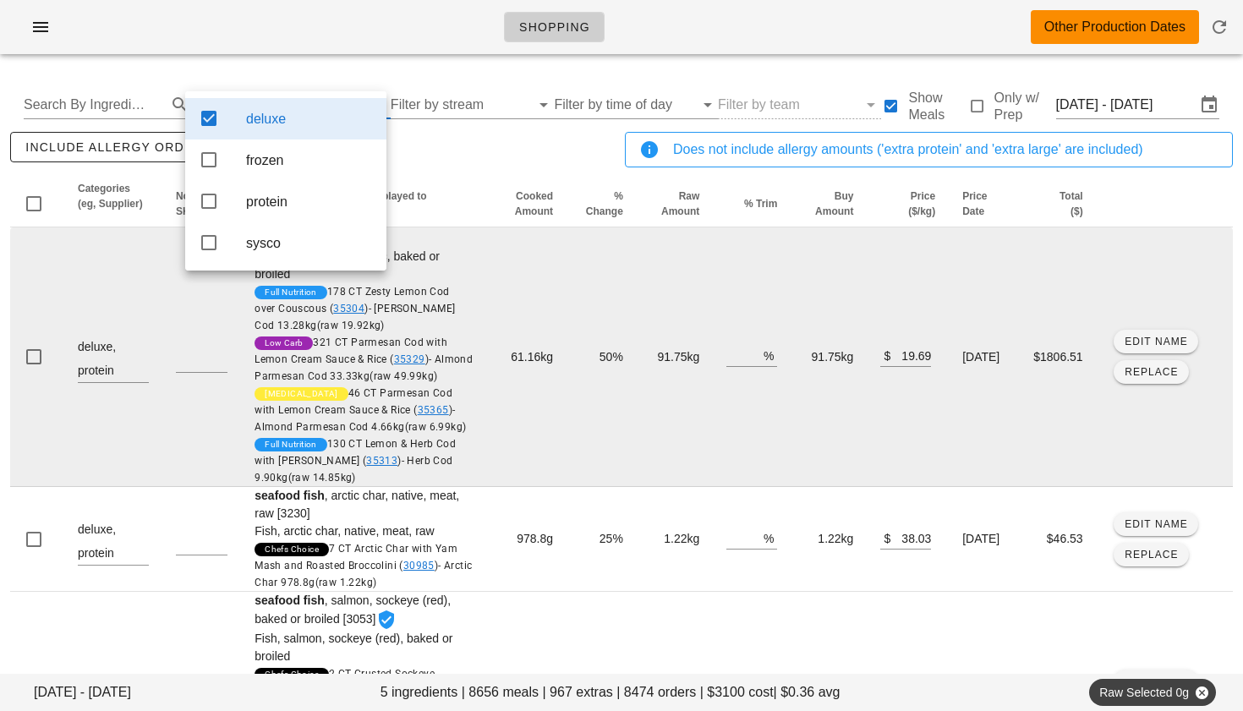
click at [654, 295] on td "91.75kg" at bounding box center [675, 357] width 76 height 260
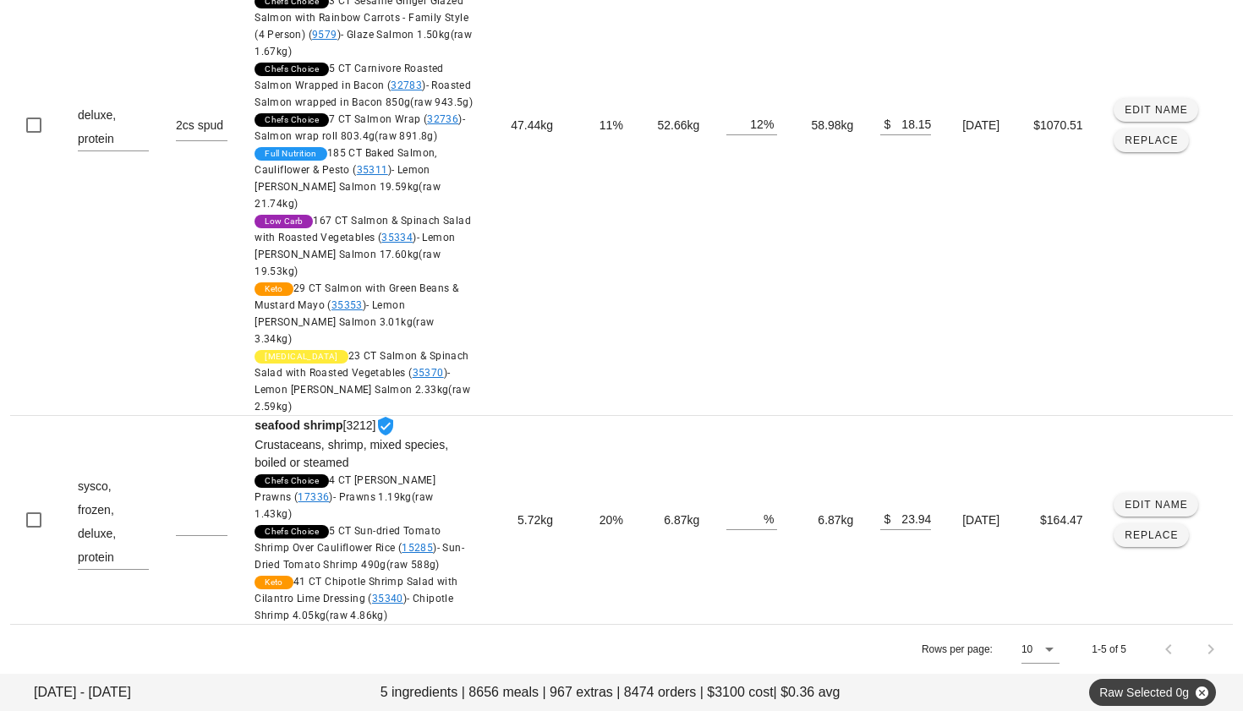
scroll to position [983, 0]
